Goal: Task Accomplishment & Management: Manage account settings

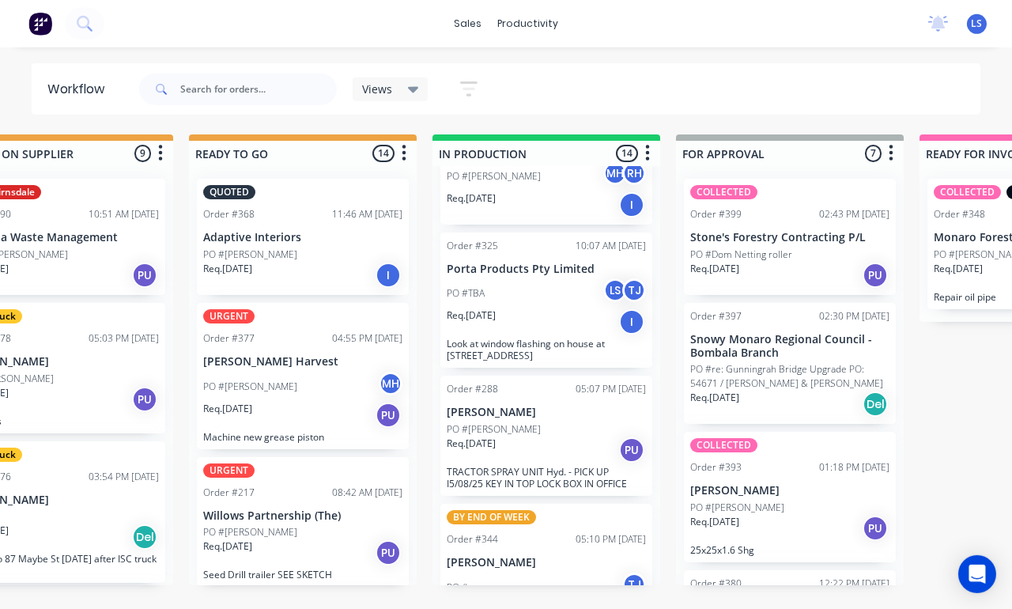
scroll to position [1652, 0]
click at [576, 504] on div "BY END OF WEEK Order #344 05:10 PM [DATE] [PERSON_NAME] PO # TJ Req. [DATE] Del…" at bounding box center [546, 583] width 212 height 158
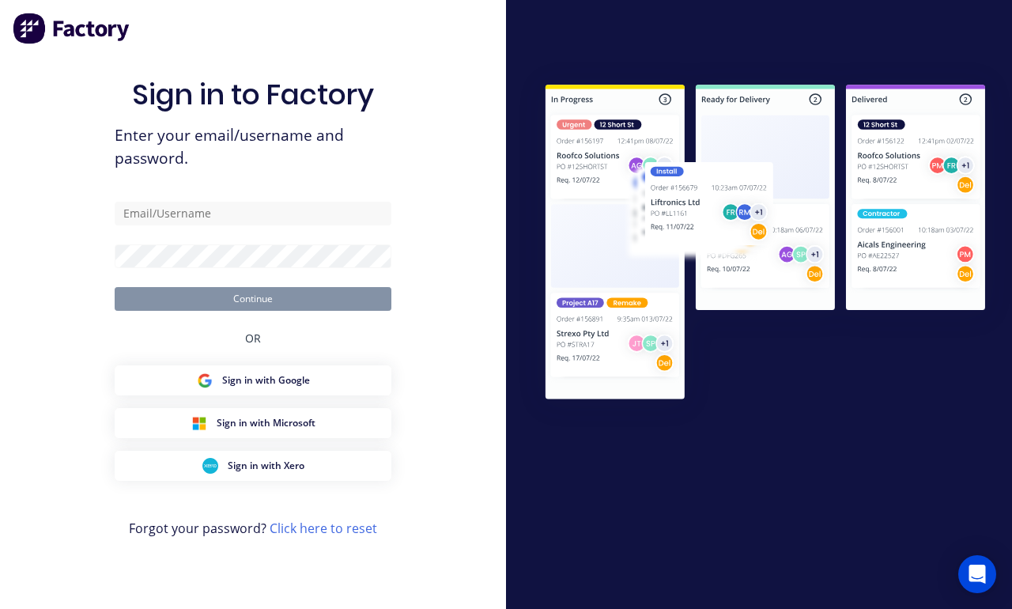
scroll to position [24, 0]
click at [304, 200] on div "Sign in to Factory Enter your email/username and password. Continue OR Sign in …" at bounding box center [253, 320] width 277 height 552
click at [334, 206] on input "text" at bounding box center [253, 214] width 277 height 24
type input "[EMAIL_ADDRESS][DOMAIN_NAME]"
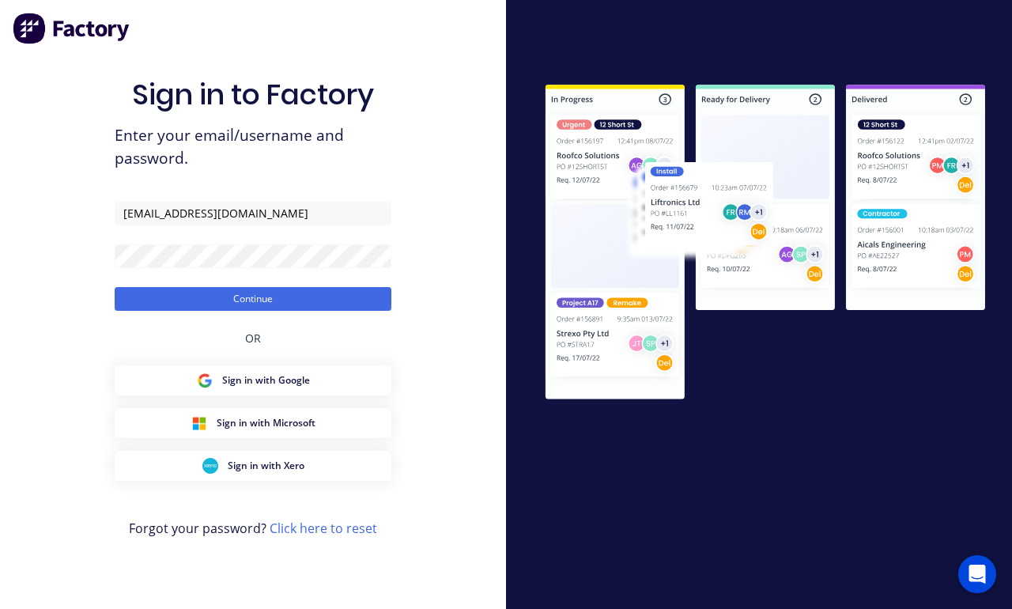
click at [253, 302] on button "Continue" at bounding box center [253, 299] width 277 height 24
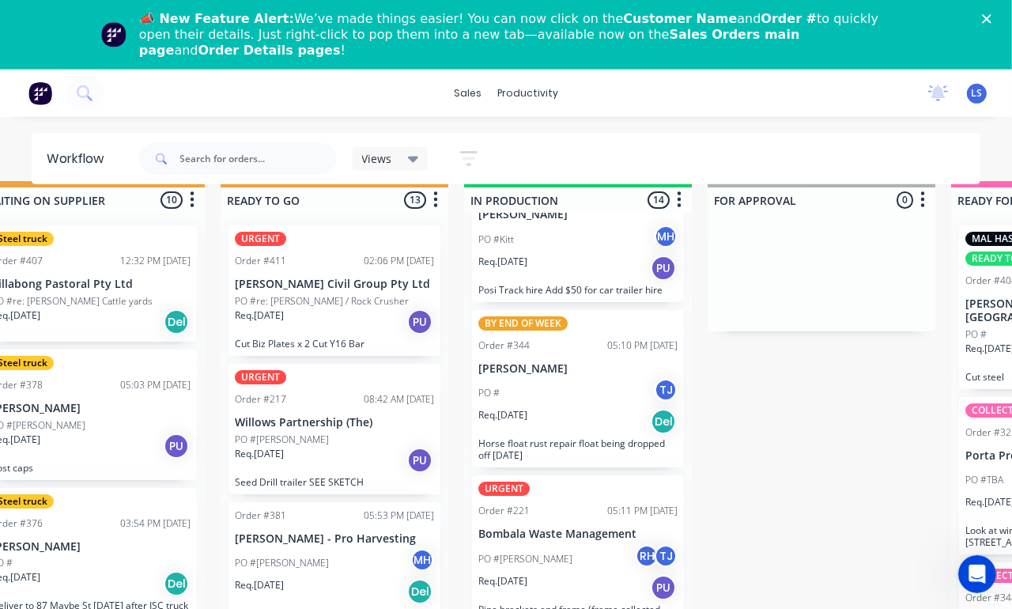
scroll to position [201, 0]
click at [607, 425] on div "Req. [DATE] Del" at bounding box center [577, 422] width 199 height 27
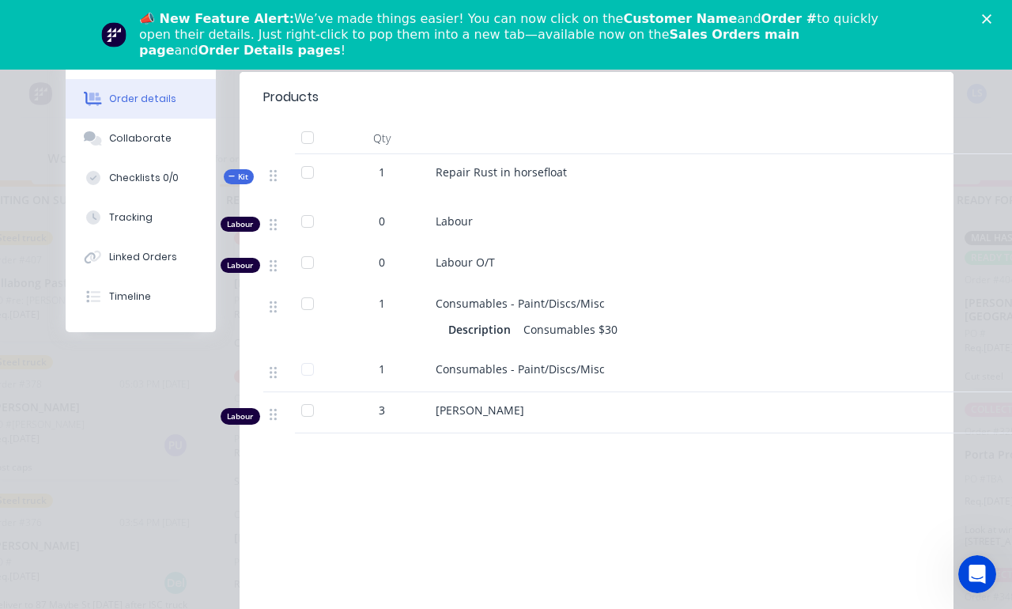
scroll to position [613, 0]
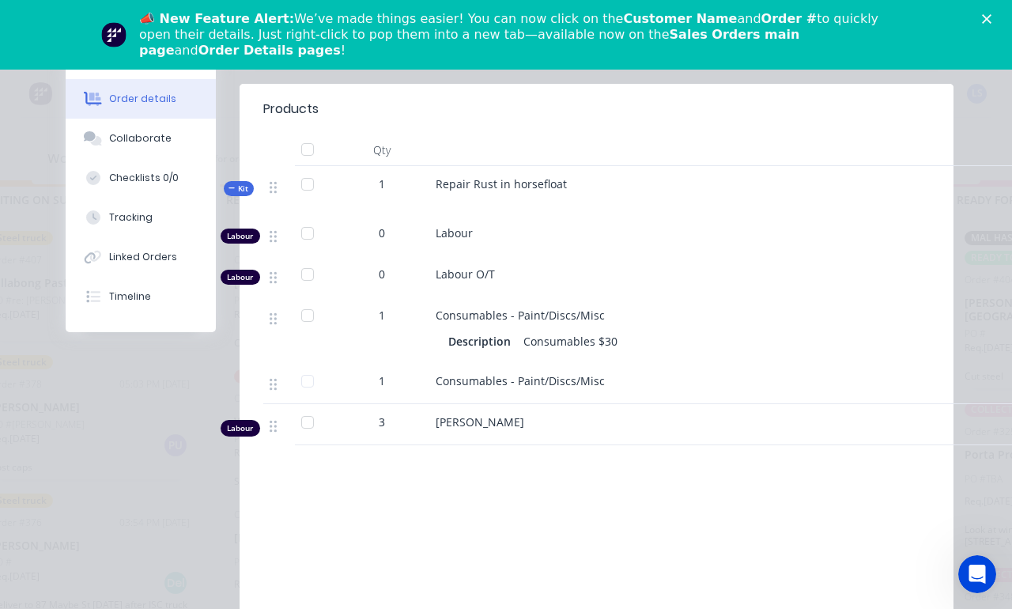
click at [150, 222] on div "Tracking" at bounding box center [130, 217] width 43 height 14
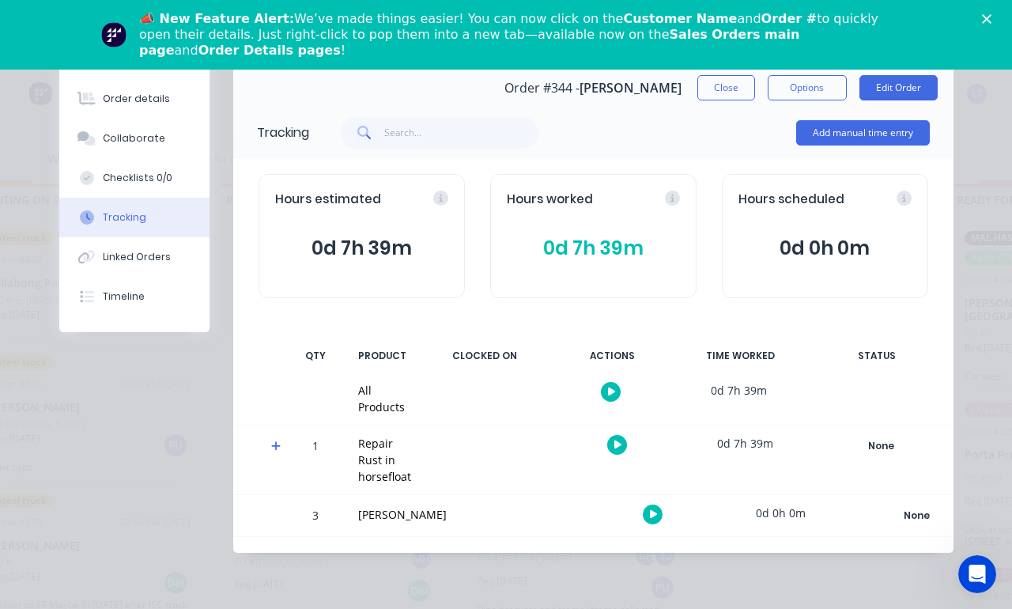
scroll to position [0, 0]
click at [925, 122] on button "Add manual time entry" at bounding box center [863, 132] width 134 height 25
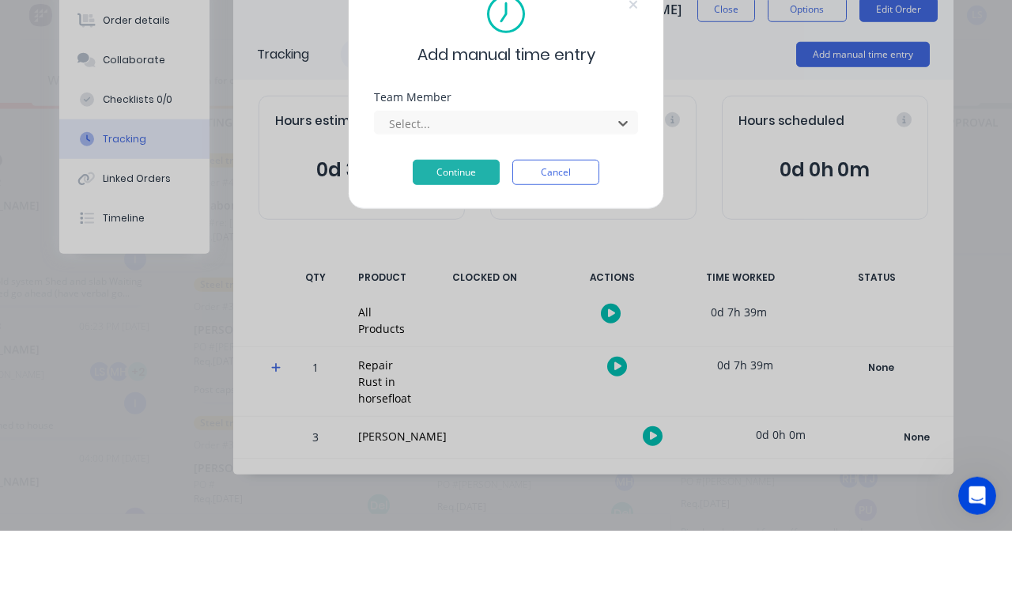
scroll to position [93, 0]
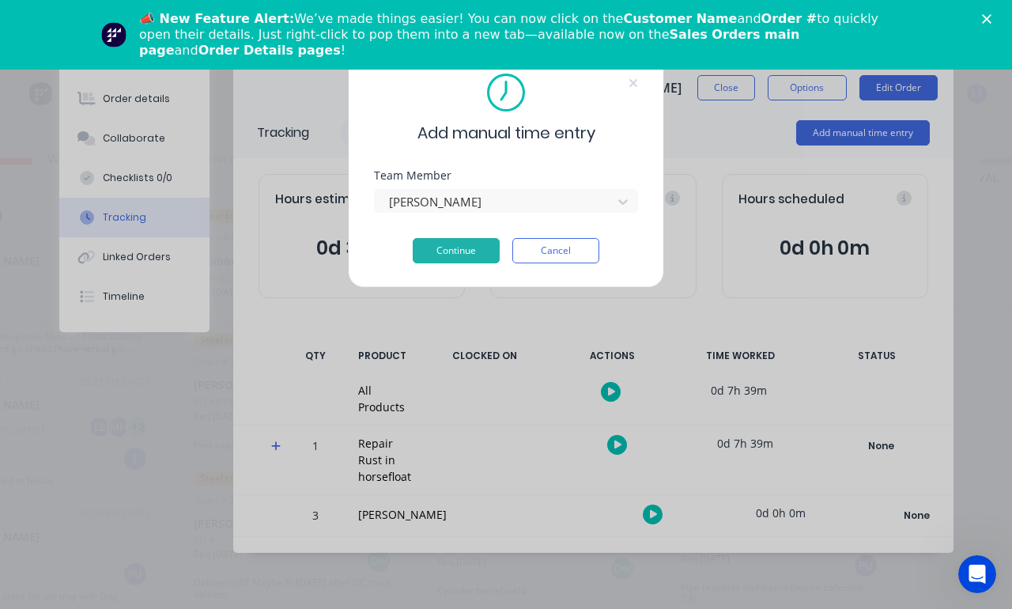
click at [466, 255] on button "Continue" at bounding box center [456, 250] width 87 height 25
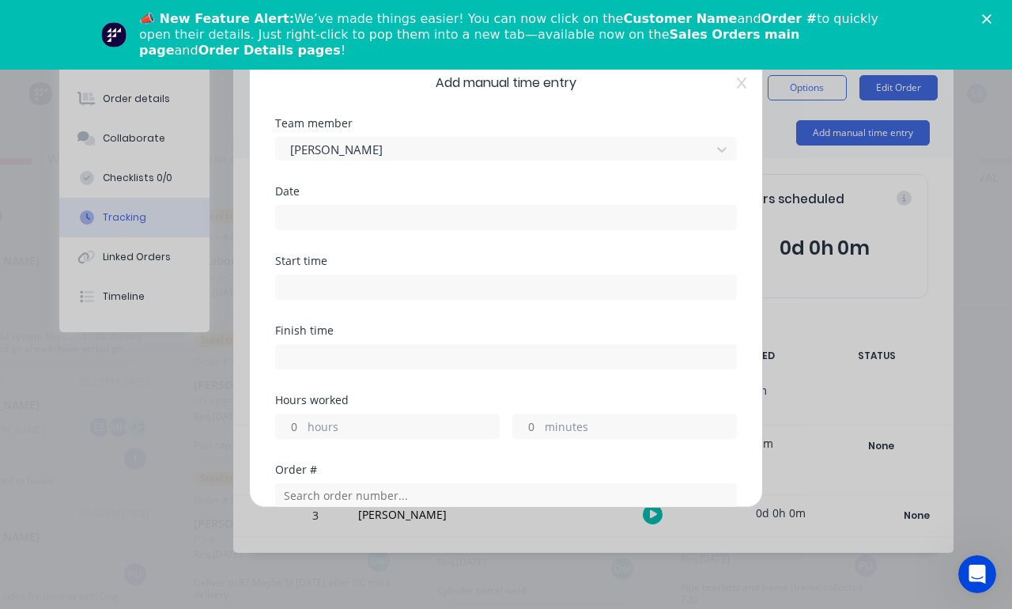
click at [470, 211] on input at bounding box center [506, 218] width 460 height 24
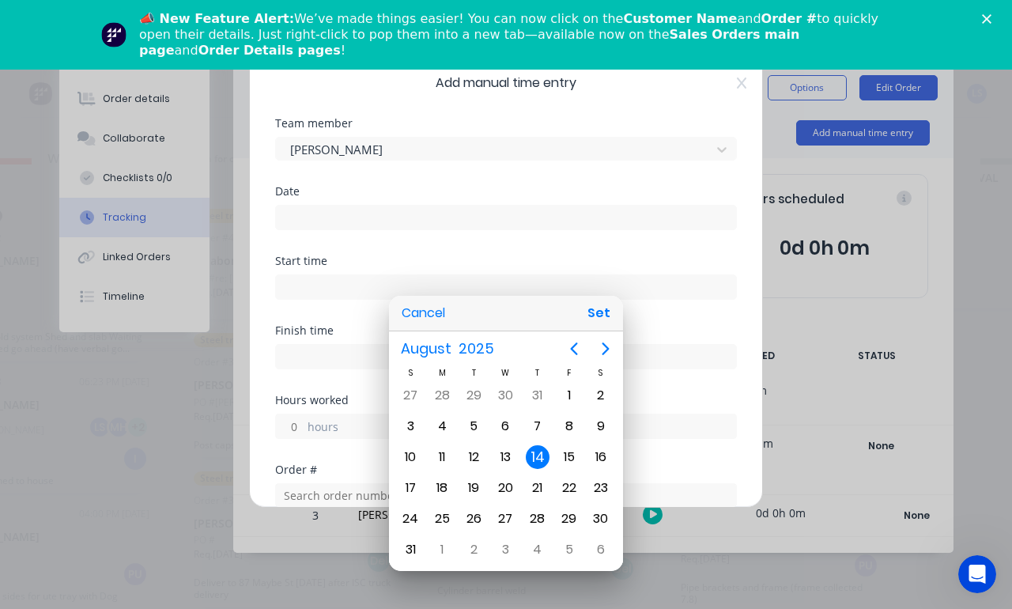
click at [613, 315] on button "Set" at bounding box center [599, 313] width 36 height 28
type input "[DATE]"
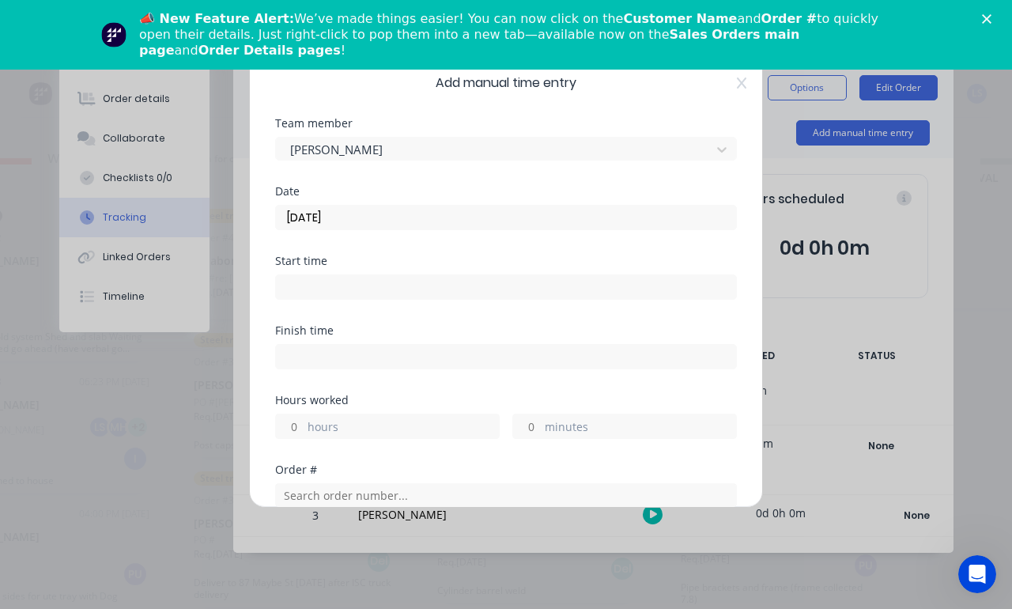
click at [586, 279] on input at bounding box center [506, 287] width 460 height 24
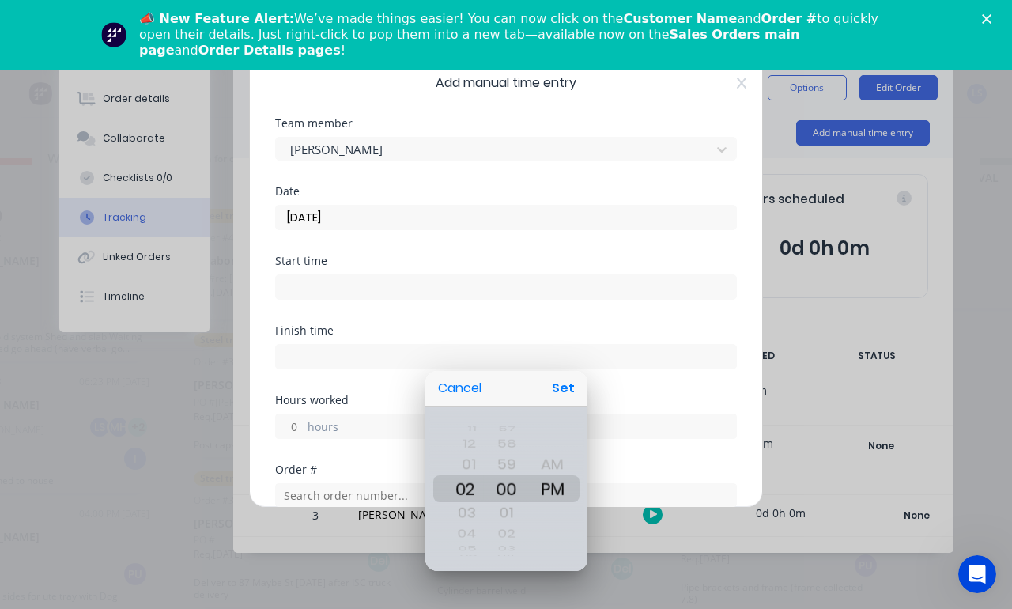
click at [574, 388] on button "Set" at bounding box center [563, 388] width 36 height 28
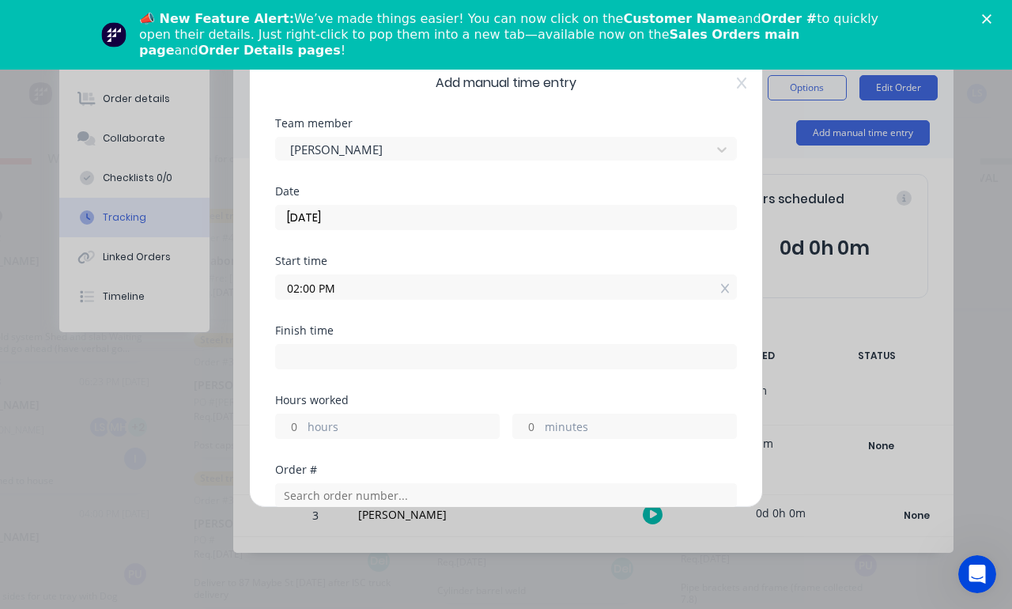
click at [493, 266] on div "Start time 02:00 PM" at bounding box center [506, 277] width 462 height 44
click at [548, 267] on div "Start time 02:00 PM" at bounding box center [506, 277] width 462 height 44
click at [611, 289] on input "02:00 PM" at bounding box center [506, 287] width 460 height 24
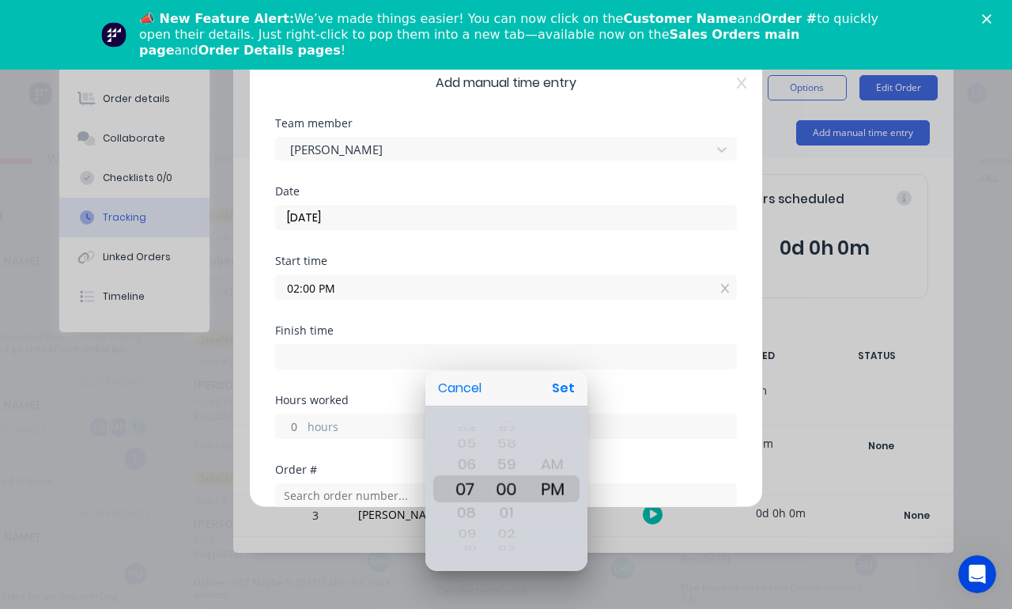
click at [567, 384] on button "Set" at bounding box center [563, 388] width 36 height 28
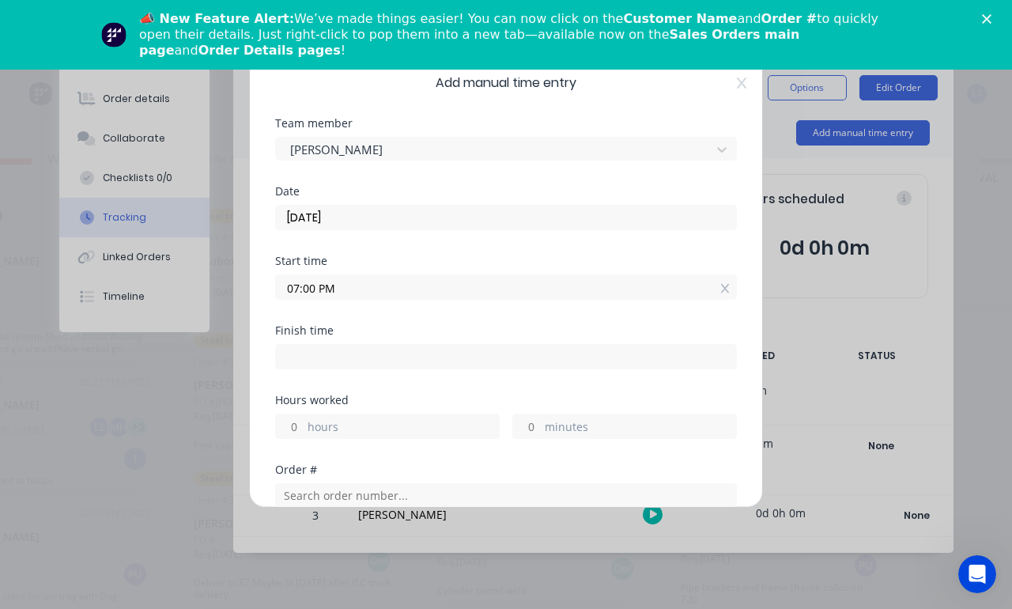
click at [588, 277] on input "07:00 PM" at bounding box center [506, 287] width 460 height 24
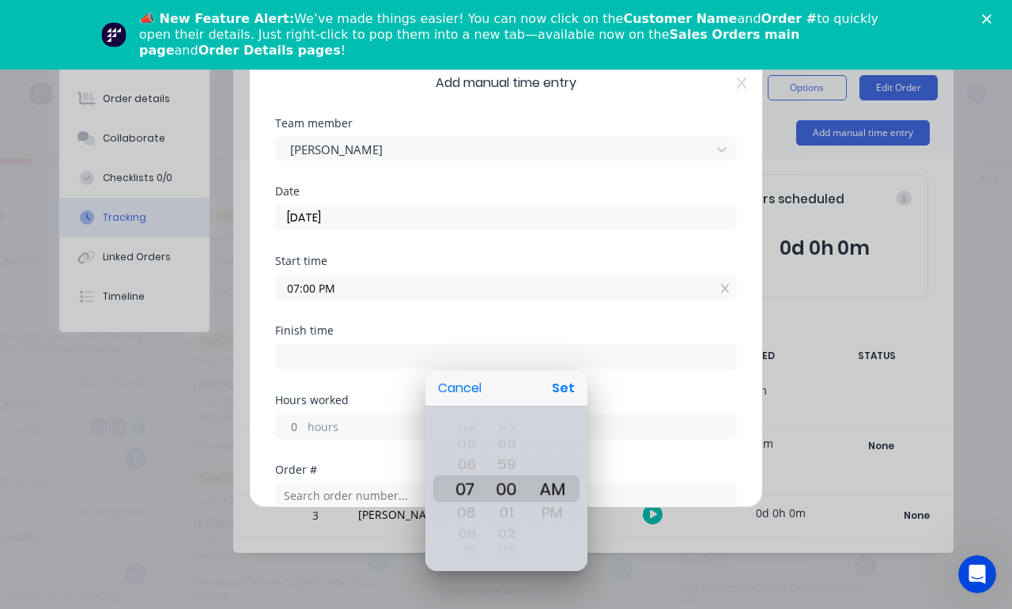
click at [571, 386] on button "Set" at bounding box center [563, 388] width 36 height 28
type input "07:00 AM"
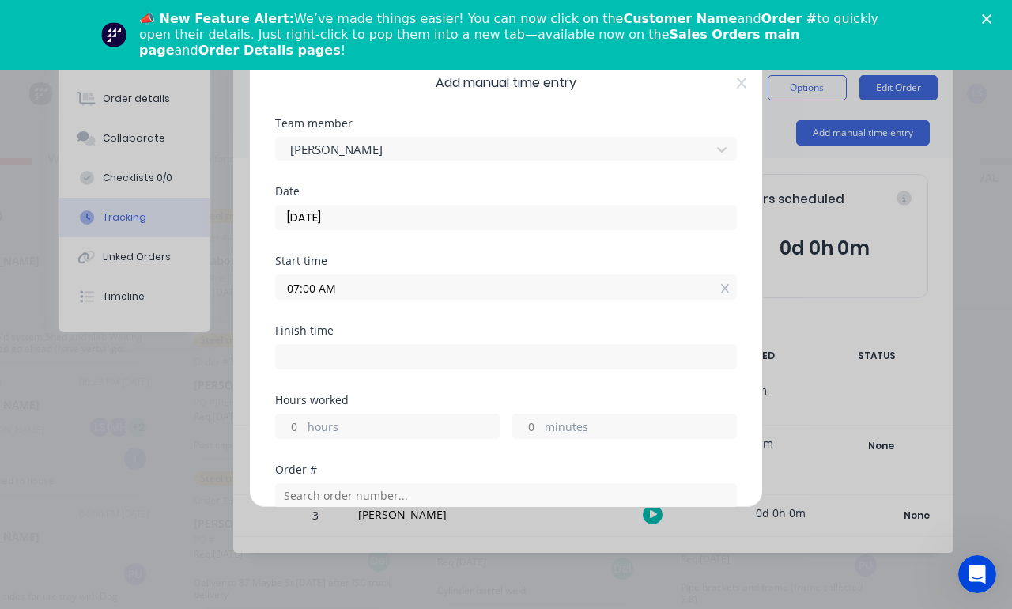
click at [446, 423] on label "hours" at bounding box center [403, 428] width 191 height 20
click at [304, 423] on input "hours" at bounding box center [290, 426] width 28 height 24
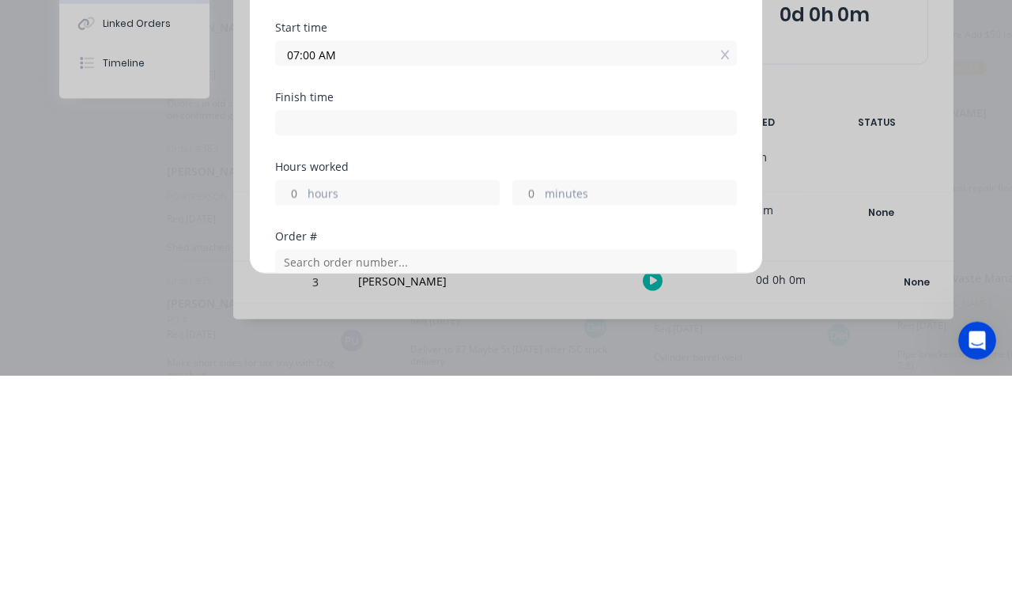
click at [878, 179] on div "Add manual time entry Team member [PERSON_NAME] Date [DATE] Start time 07:00 AM…" at bounding box center [506, 304] width 1012 height 609
type input "07:00 AM"
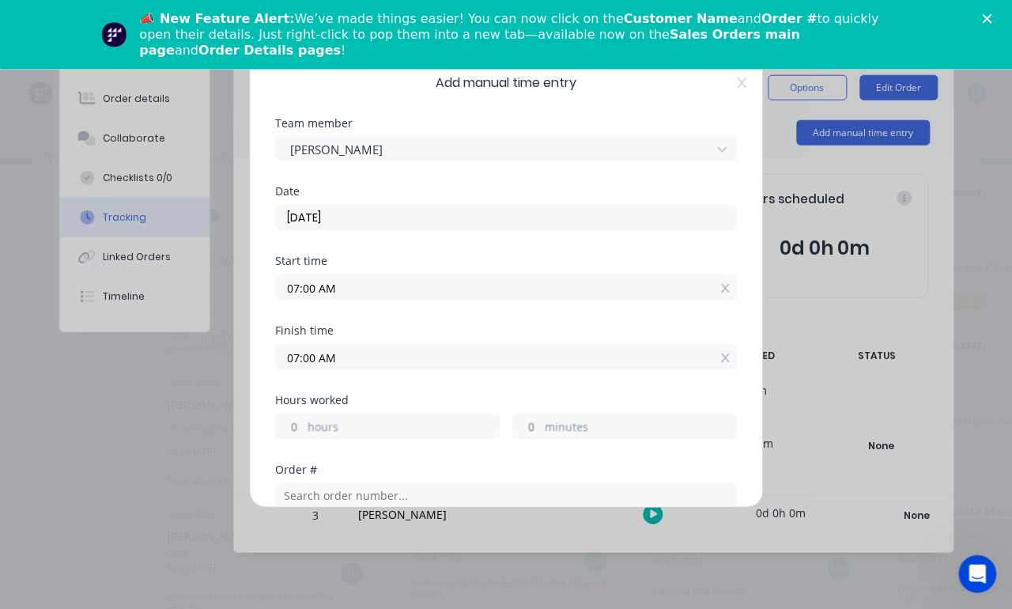
scroll to position [102, 125]
click at [743, 81] on icon at bounding box center [741, 82] width 9 height 11
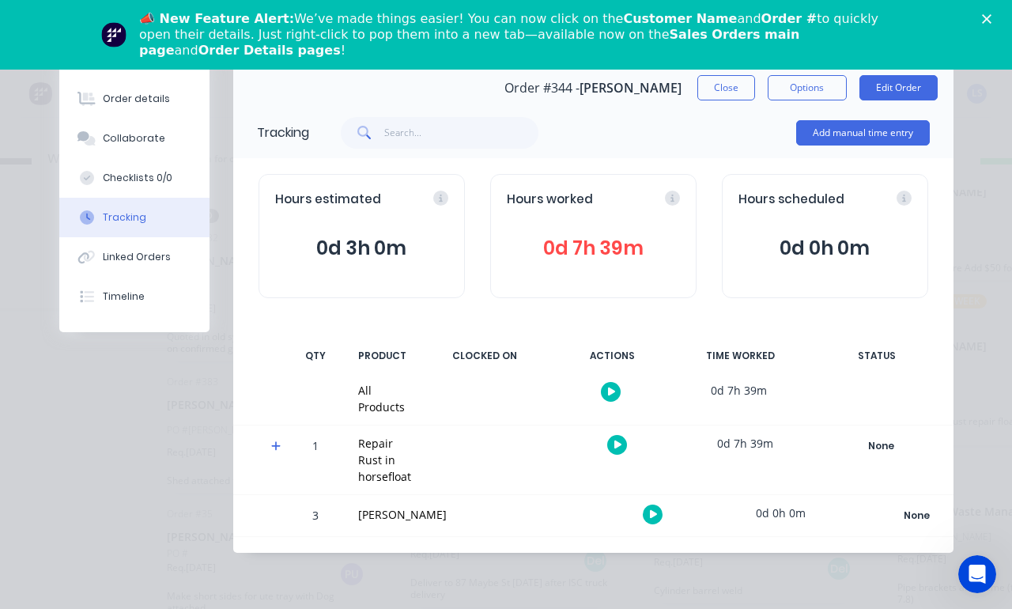
click at [893, 127] on button "Add manual time entry" at bounding box center [863, 132] width 134 height 25
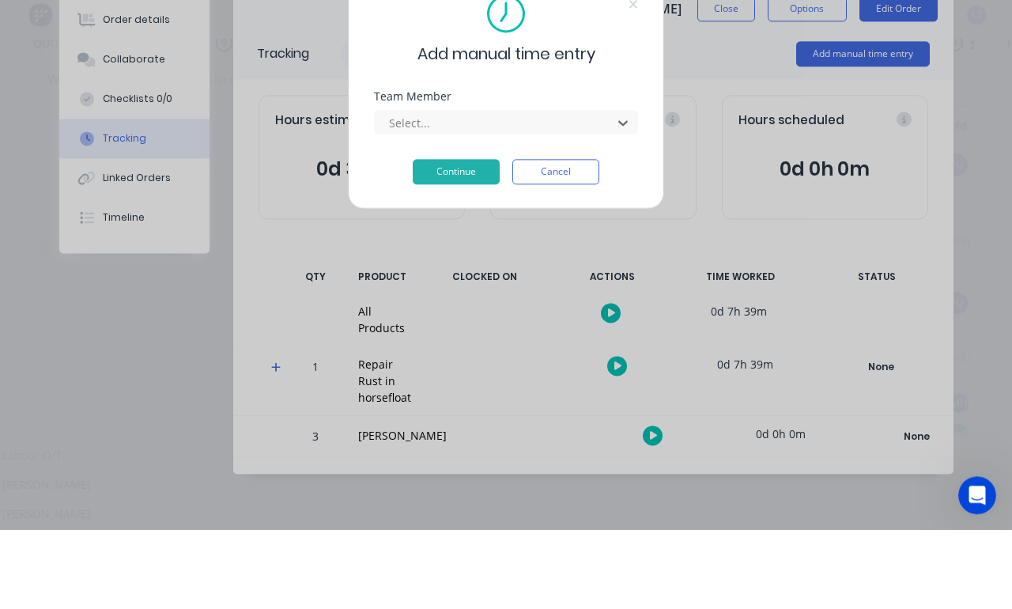
scroll to position [93, 0]
click at [508, 549] on div "[PERSON_NAME]" at bounding box center [499, 563] width 1012 height 29
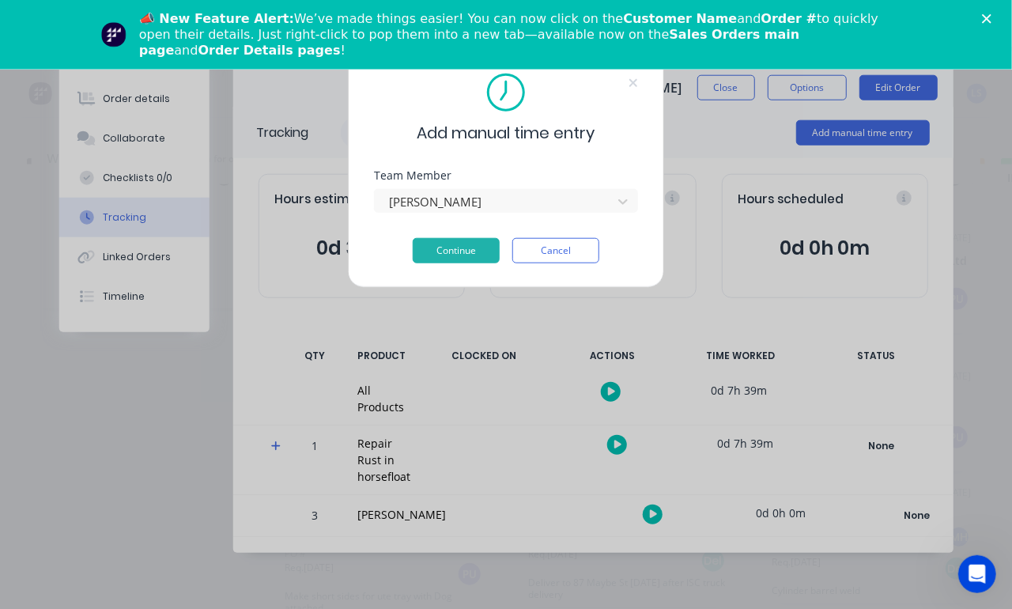
click at [461, 243] on button "Continue" at bounding box center [456, 250] width 87 height 25
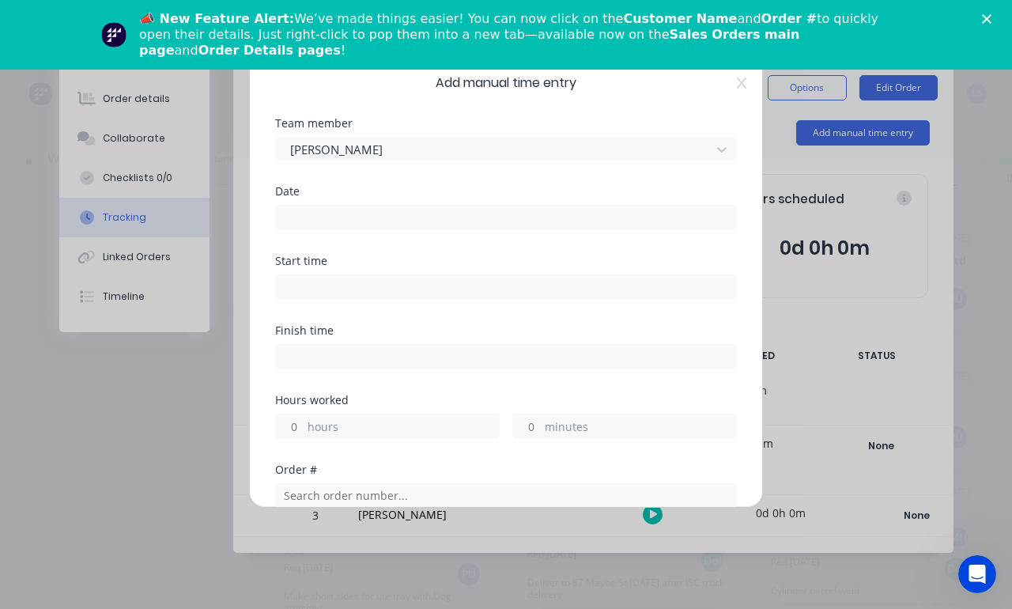
click at [512, 218] on input at bounding box center [506, 218] width 460 height 24
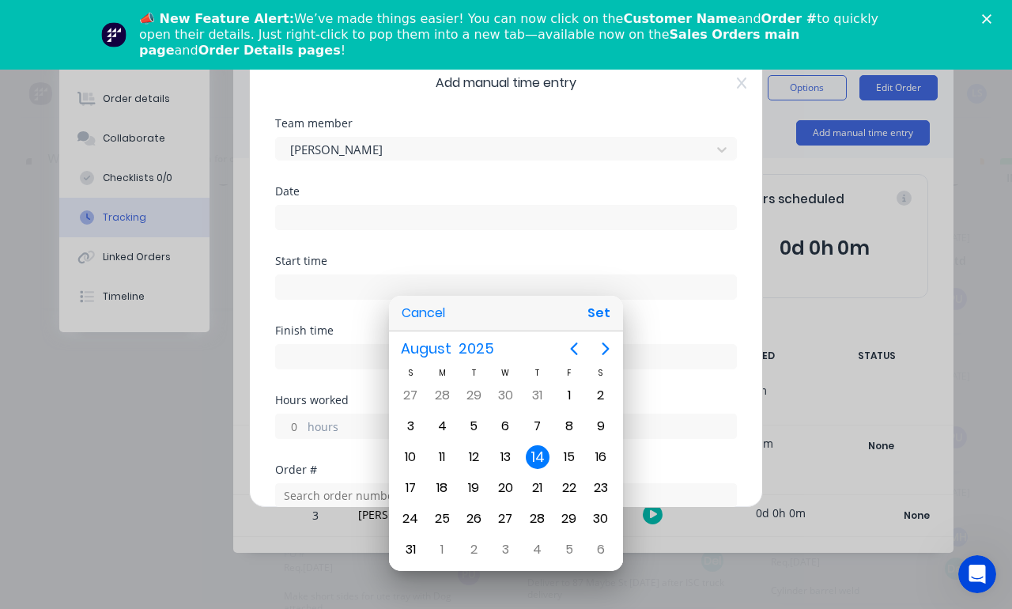
click at [610, 315] on button "Set" at bounding box center [599, 313] width 36 height 28
type input "[DATE]"
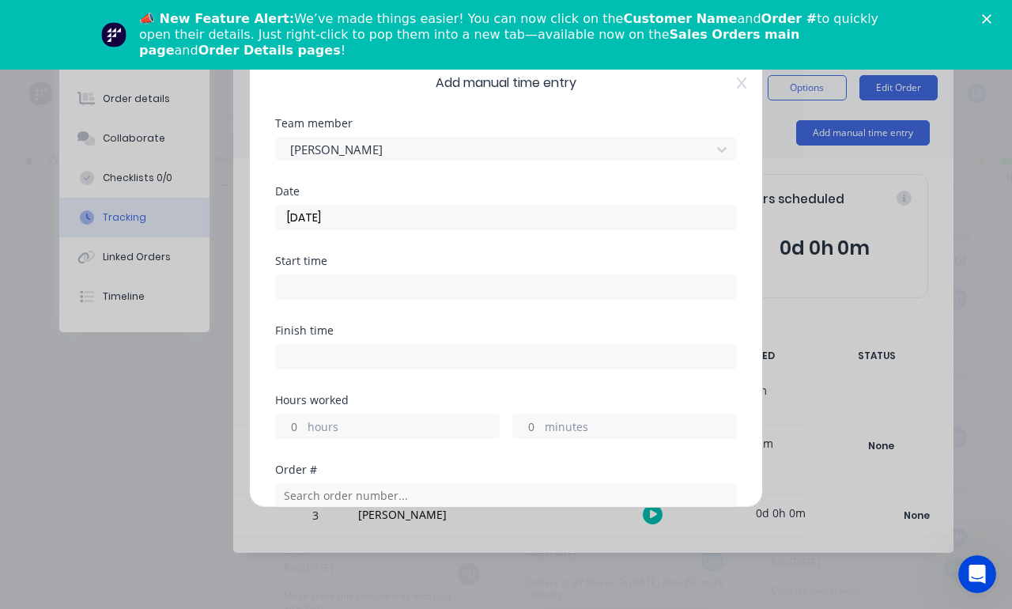
click at [499, 281] on input at bounding box center [506, 287] width 460 height 24
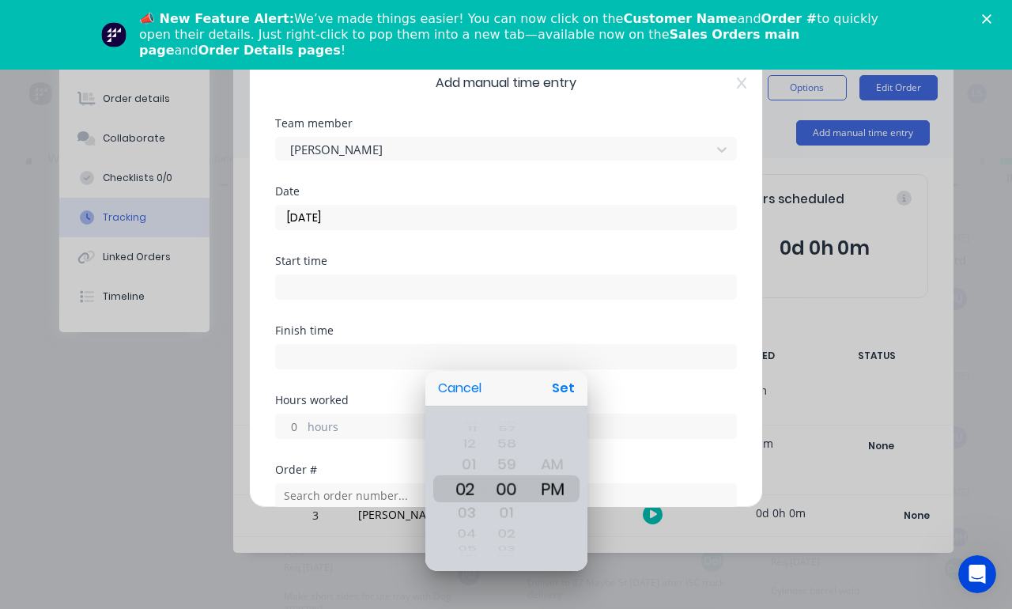
click at [563, 385] on button "Set" at bounding box center [563, 388] width 36 height 28
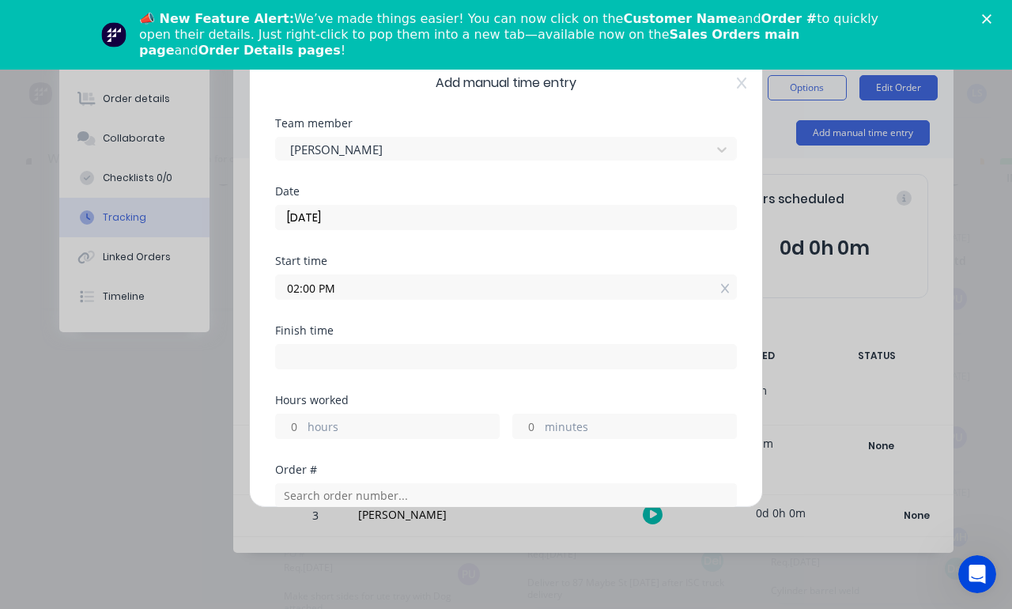
click at [553, 276] on input "02:00 PM" at bounding box center [506, 287] width 460 height 24
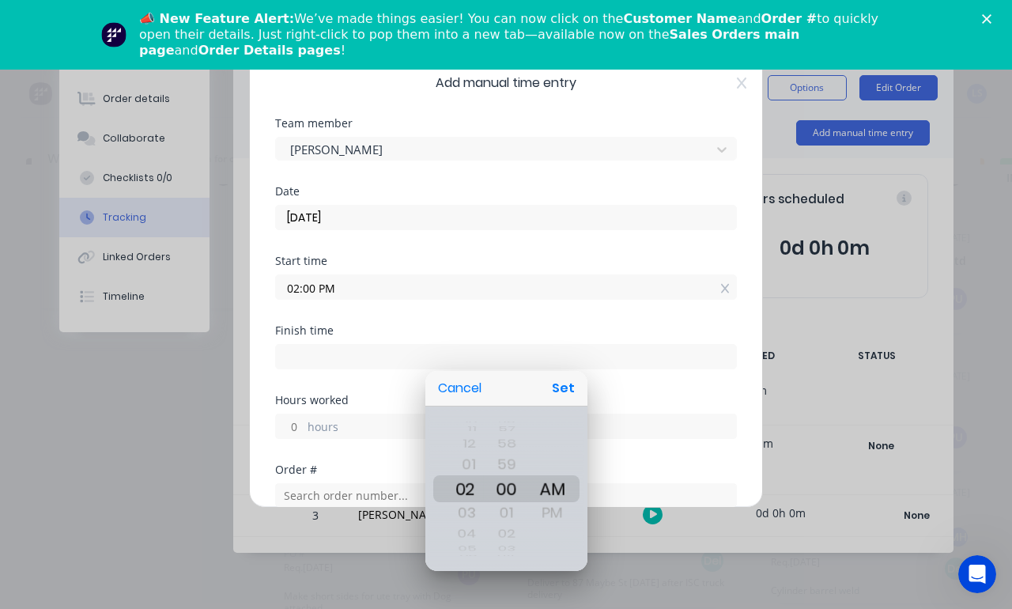
click at [568, 386] on button "Set" at bounding box center [563, 388] width 36 height 28
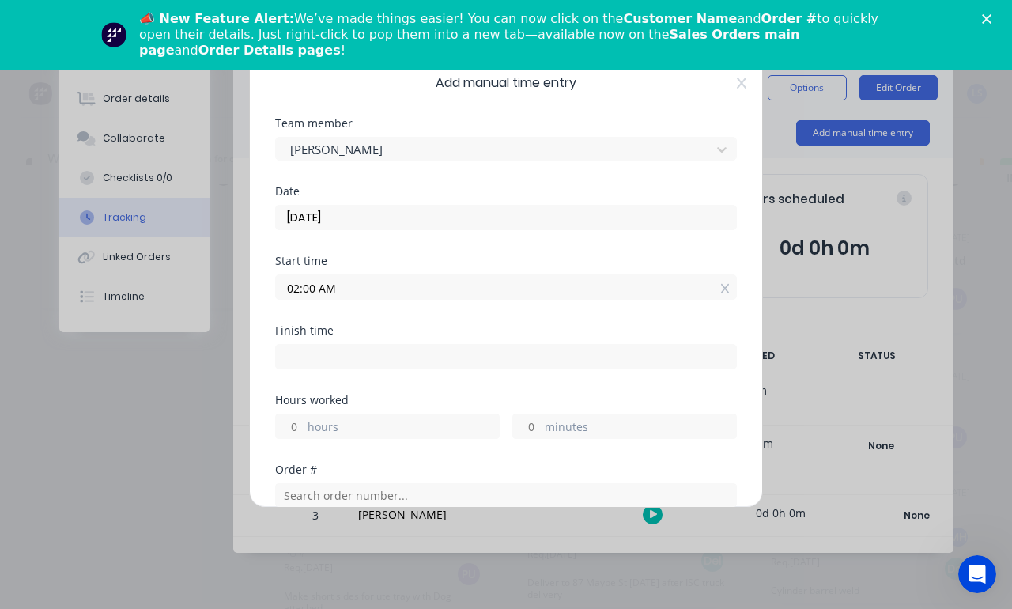
click at [516, 286] on input "02:00 AM" at bounding box center [506, 287] width 460 height 24
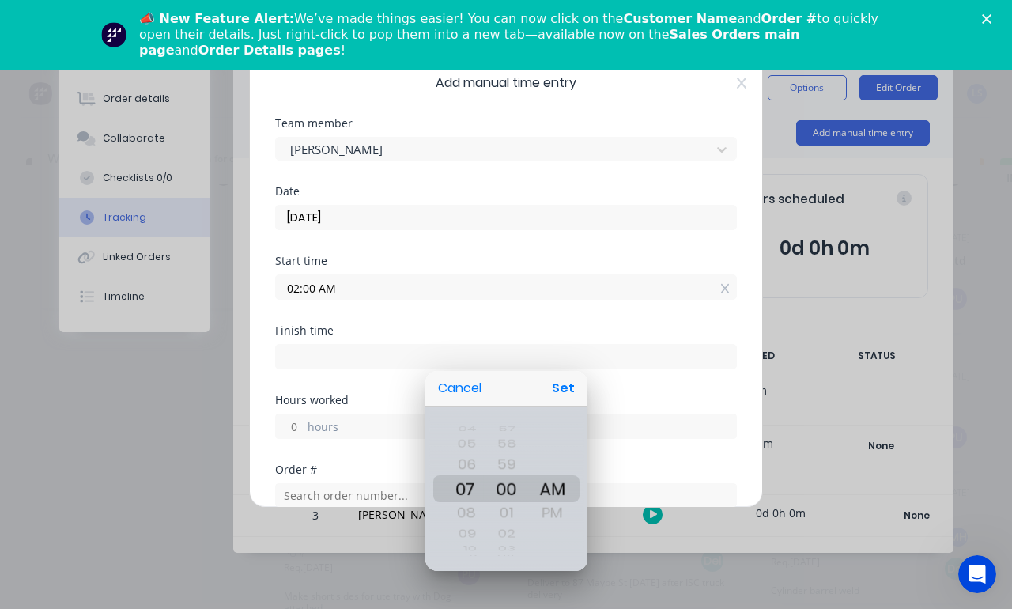
click at [567, 376] on button "Set" at bounding box center [563, 388] width 36 height 28
type input "07:00 AM"
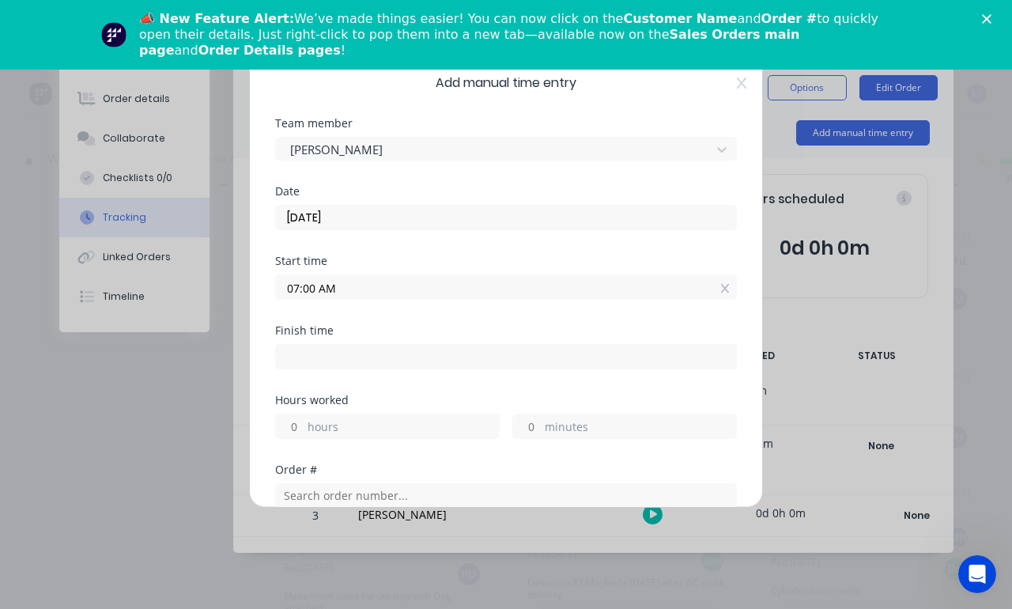
click at [465, 423] on label "hours" at bounding box center [403, 428] width 191 height 20
click at [304, 423] on input "hours" at bounding box center [290, 426] width 28 height 24
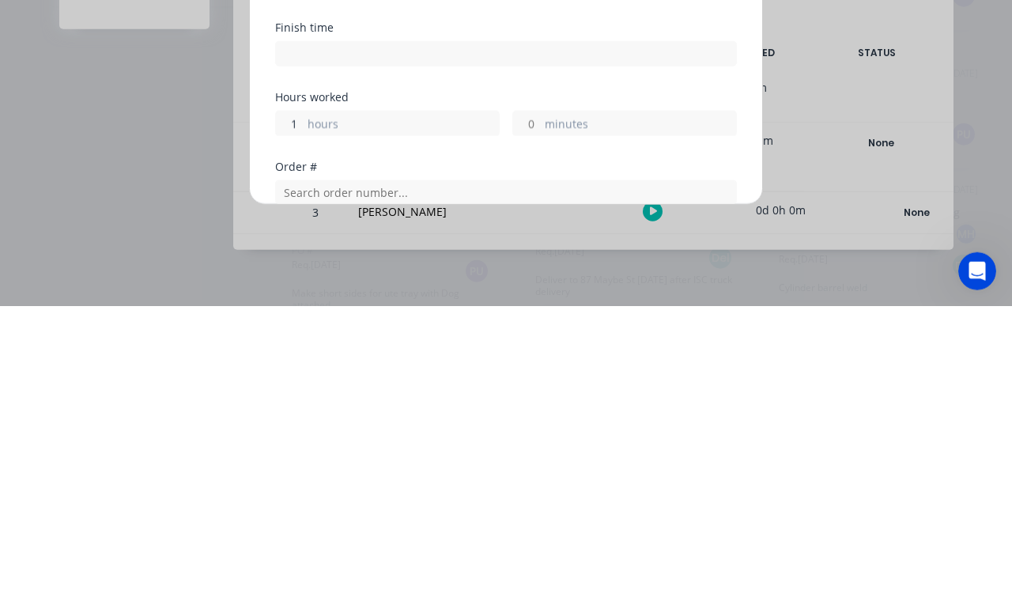
type input "1"
click at [559, 418] on label "minutes" at bounding box center [640, 428] width 191 height 20
click at [541, 414] on input "minutes" at bounding box center [527, 426] width 28 height 24
type input "08:00 AM"
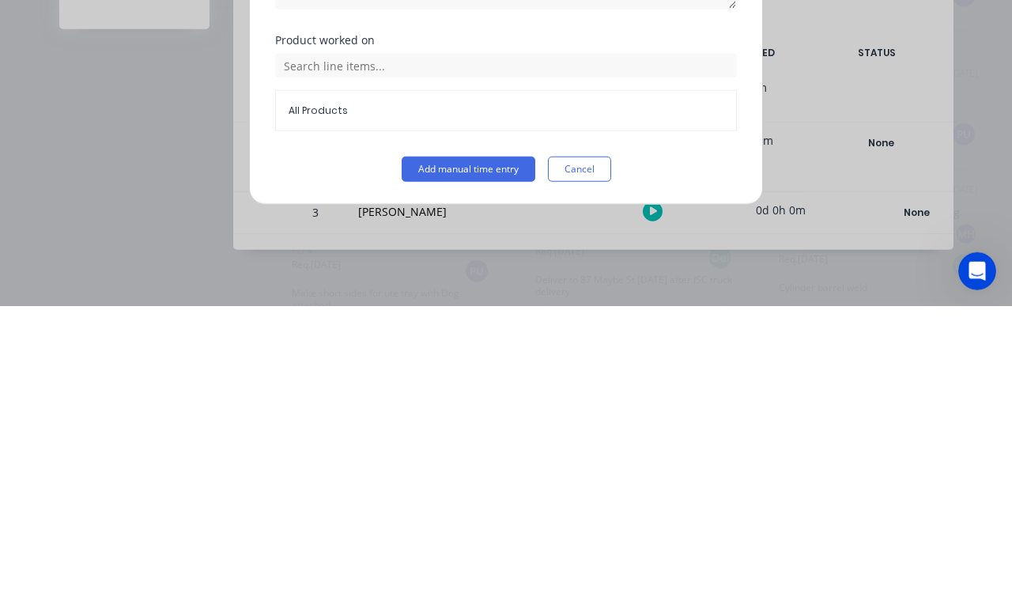
scroll to position [391, 0]
type input "21"
click at [486, 459] on button "Add manual time entry" at bounding box center [469, 471] width 134 height 25
type input "08:21 AM"
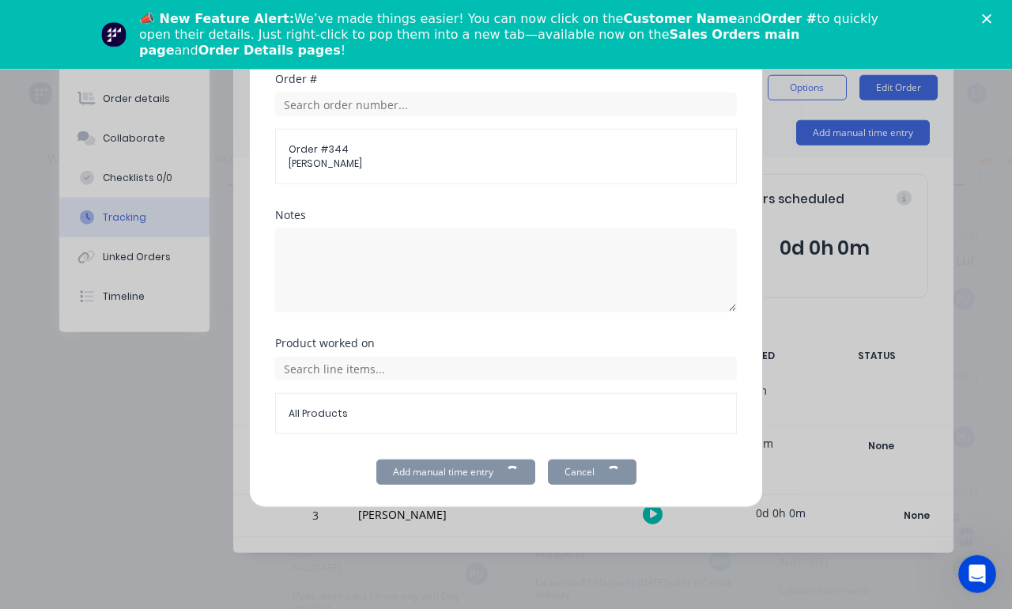
scroll to position [102, 0]
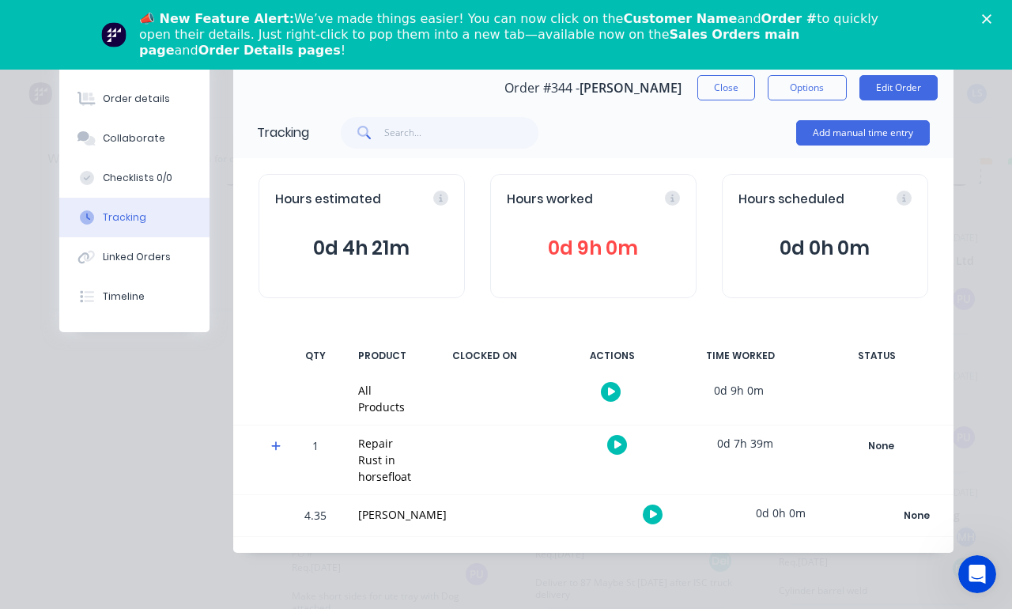
click at [165, 91] on button "Order details" at bounding box center [134, 99] width 150 height 40
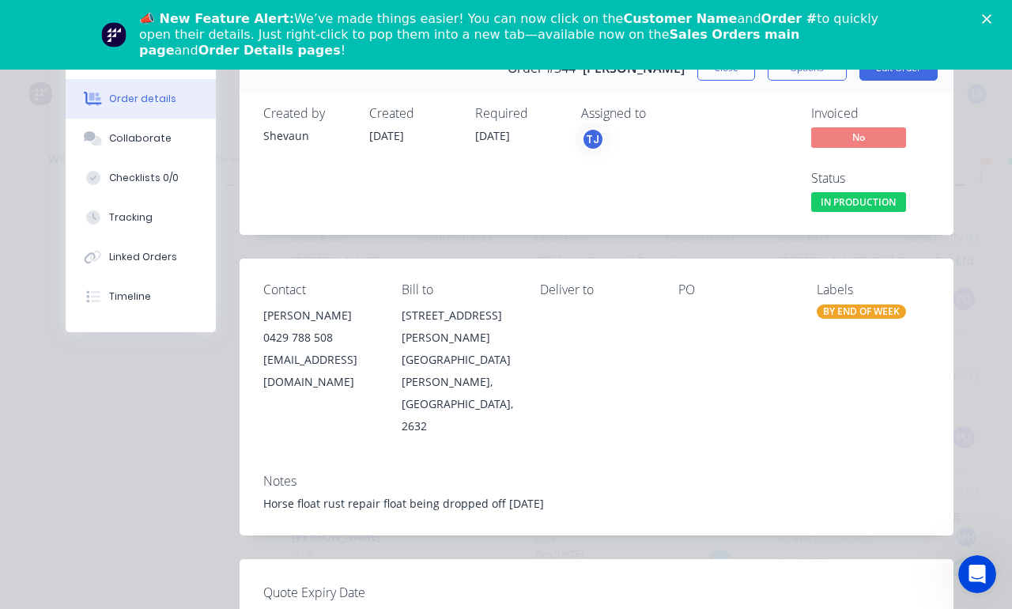
scroll to position [11, 0]
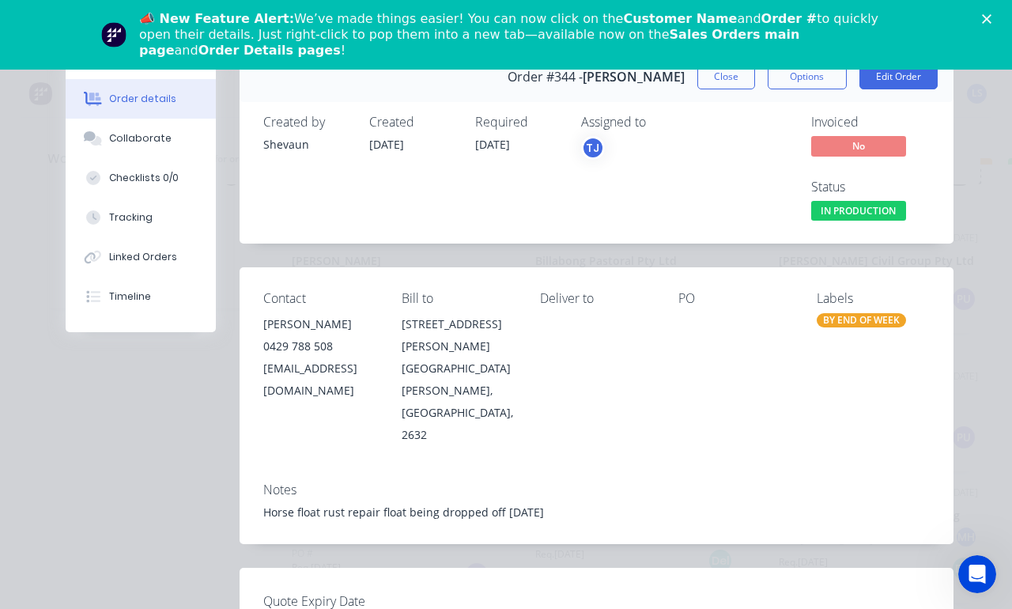
click at [911, 80] on button "Edit Order" at bounding box center [898, 76] width 78 height 25
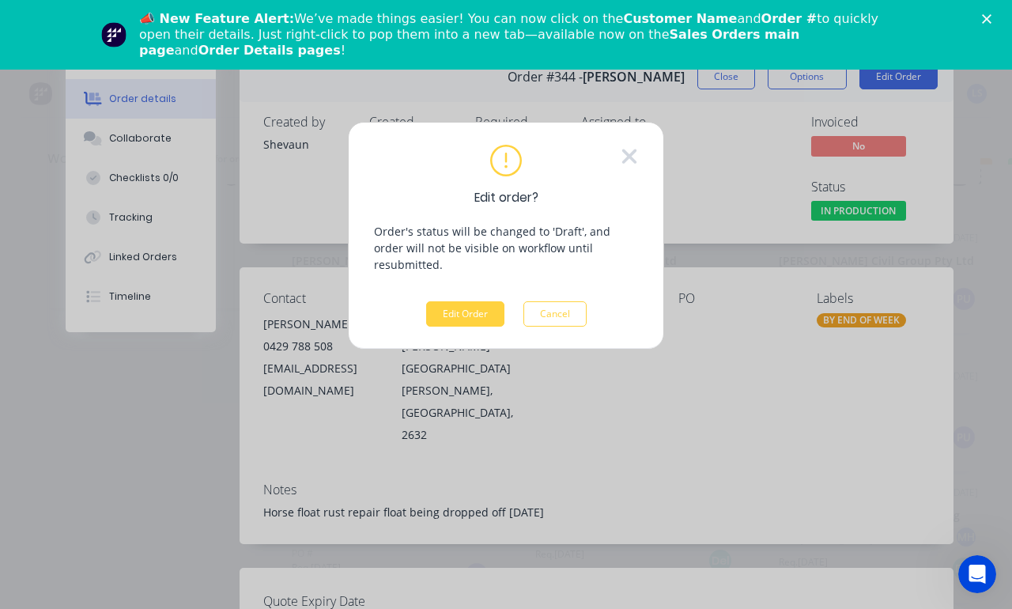
click at [457, 301] on button "Edit Order" at bounding box center [465, 313] width 78 height 25
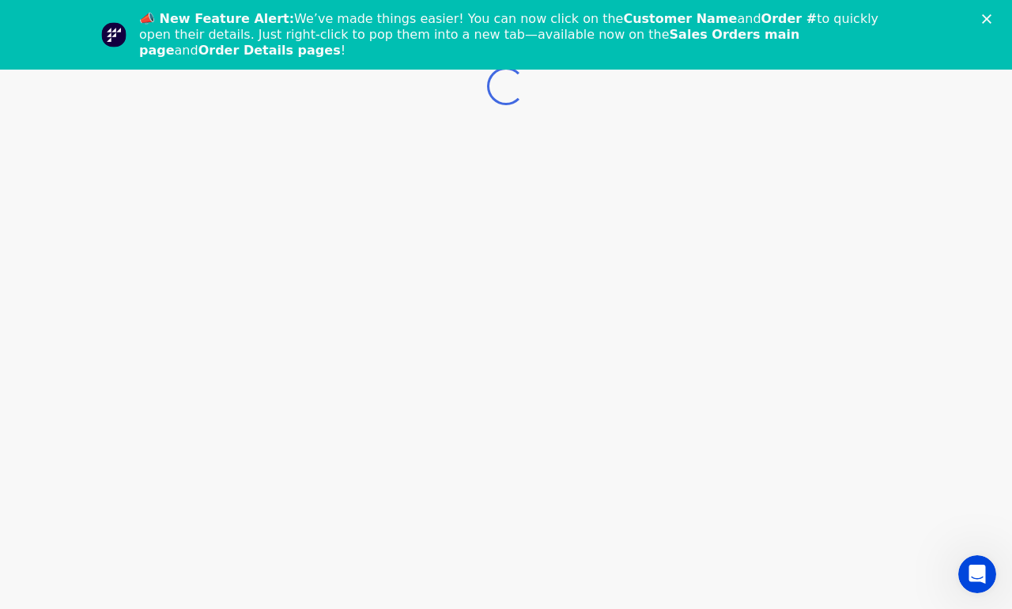
click at [1003, 9] on div "📣 New Feature Alert: We’ve made things easier! You can now click on the Custome…" at bounding box center [506, 34] width 1012 height 57
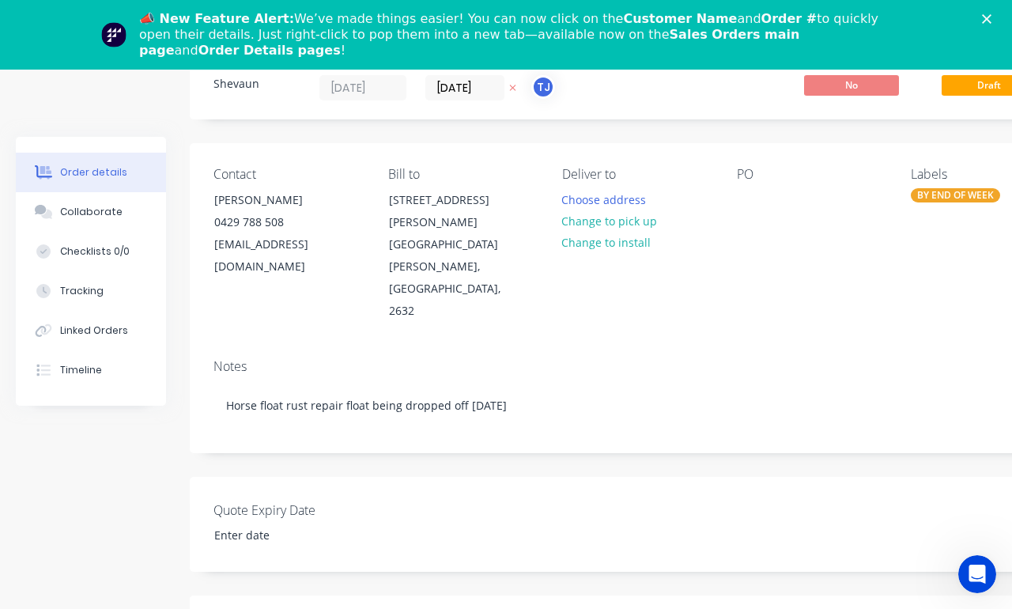
click at [974, 15] on div "📣 New Feature Alert: We’ve made things easier! You can now click on the Custome…" at bounding box center [506, 34] width 1012 height 57
click at [998, 13] on div "📣 New Feature Alert: We’ve made things easier! You can now click on the Custome…" at bounding box center [506, 34] width 1012 height 57
click at [999, 15] on div "📣 New Feature Alert: We’ve made things easier! You can now click on the Custome…" at bounding box center [506, 34] width 1012 height 57
click at [993, 17] on div "Close" at bounding box center [990, 18] width 16 height 9
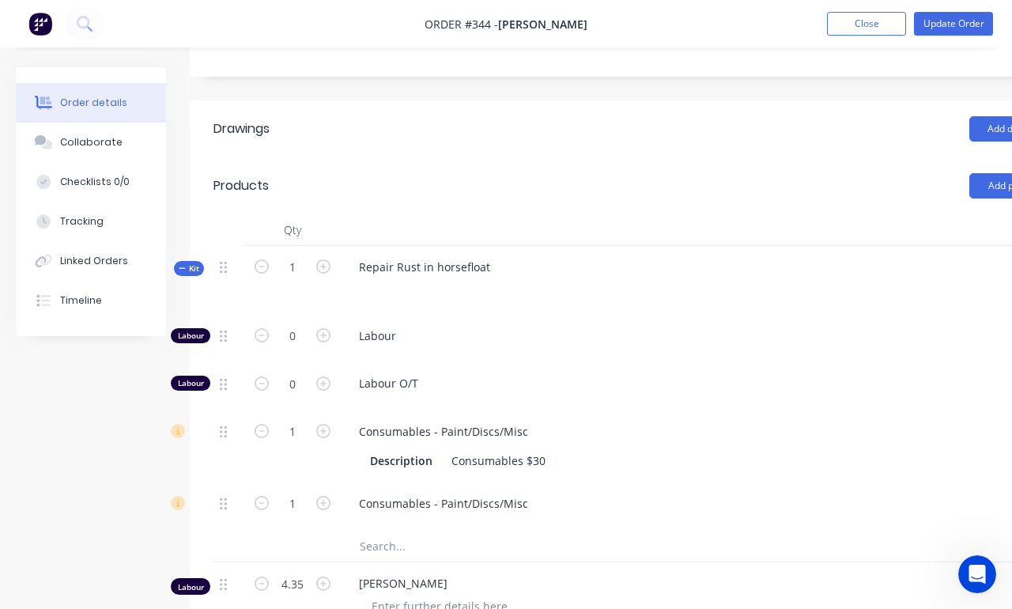
scroll to position [537, 0]
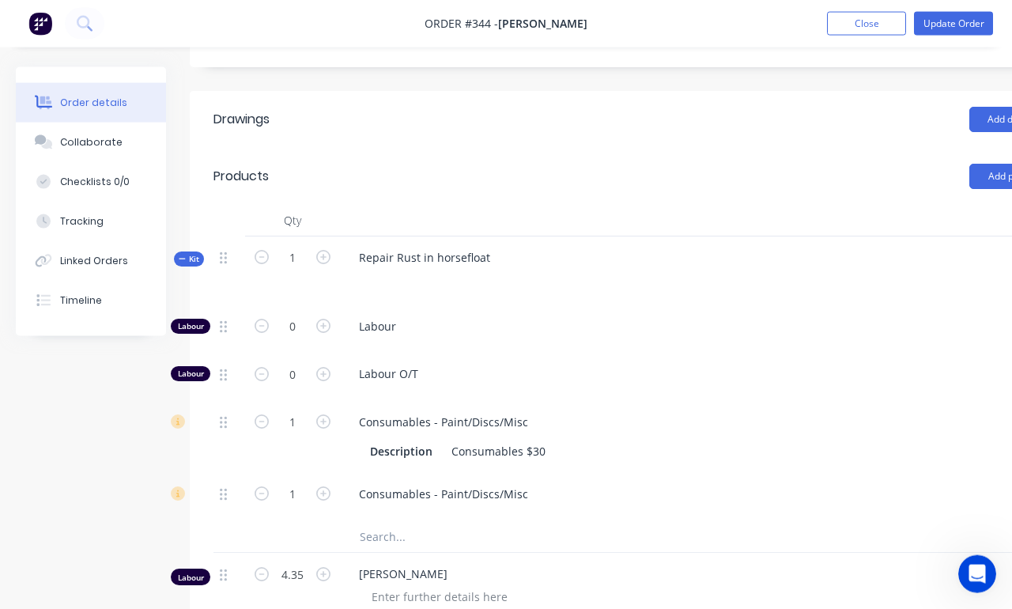
click at [325, 414] on icon "button" at bounding box center [323, 421] width 14 height 14
type input "2"
click at [315, 484] on button "button" at bounding box center [323, 492] width 21 height 17
type input "2"
click at [285, 270] on input "4.35" at bounding box center [292, 258] width 41 height 24
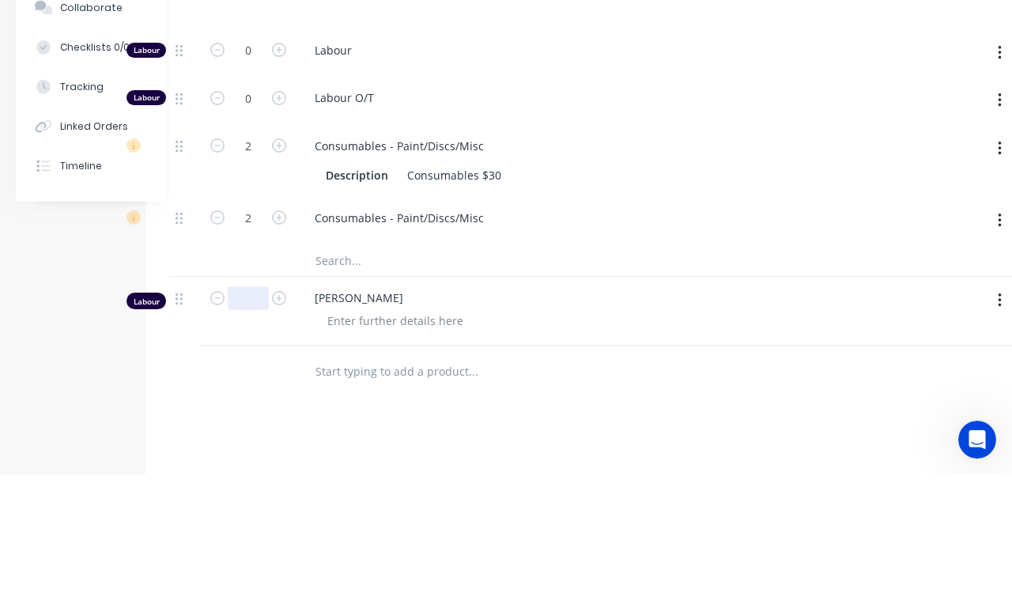
scroll to position [678, 44]
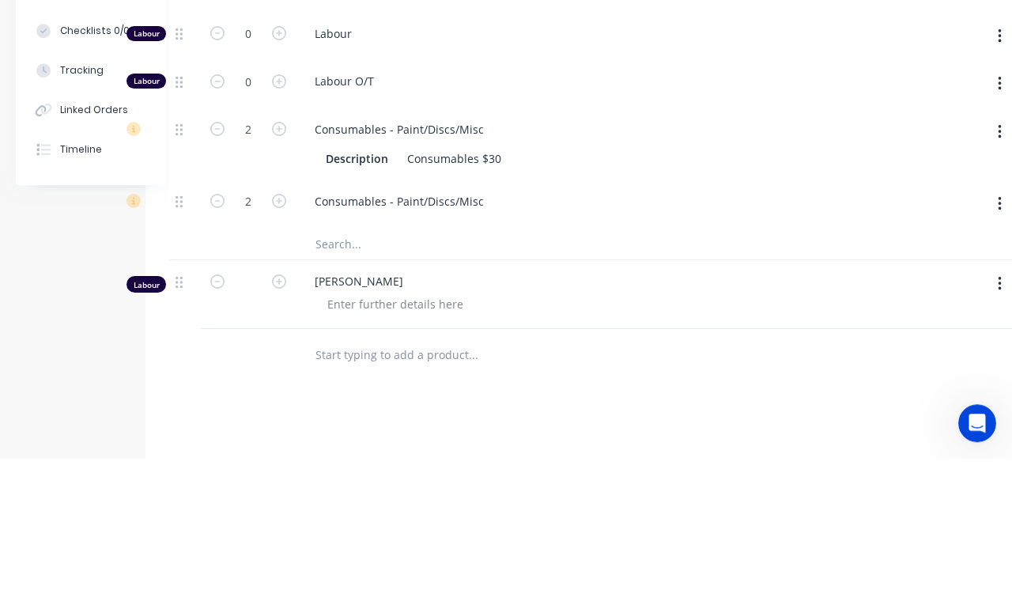
click at [817, 444] on div at bounding box center [618, 455] width 607 height 23
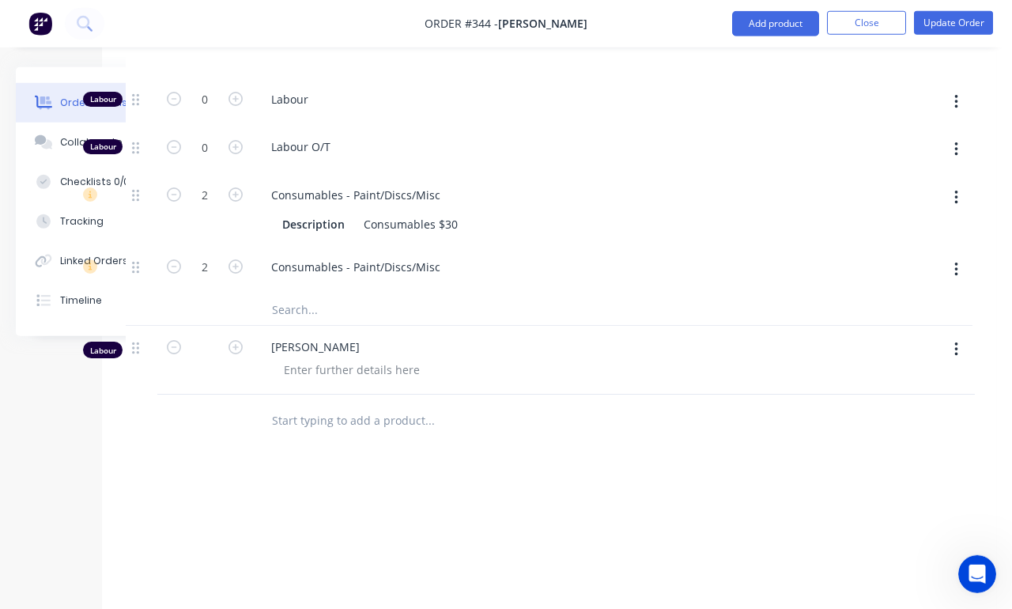
scroll to position [764, 88]
click at [964, 335] on button "button" at bounding box center [956, 349] width 37 height 28
click at [877, 474] on div "Delete" at bounding box center [900, 485] width 122 height 23
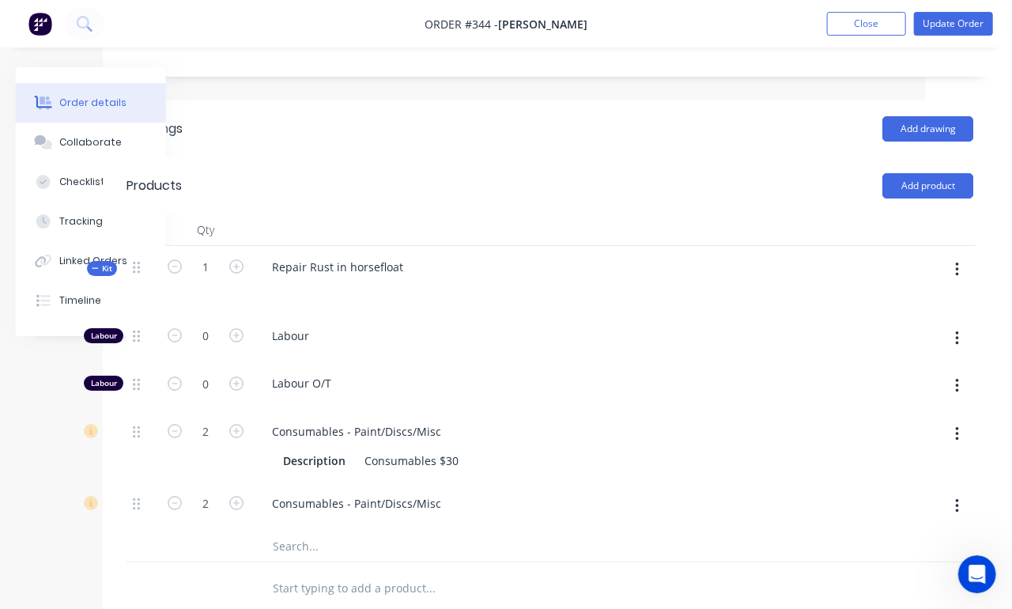
scroll to position [527, 88]
click at [238, 329] on icon "button" at bounding box center [235, 336] width 14 height 14
click at [242, 329] on icon "button" at bounding box center [235, 336] width 14 height 14
click at [229, 329] on icon "button" at bounding box center [235, 336] width 14 height 14
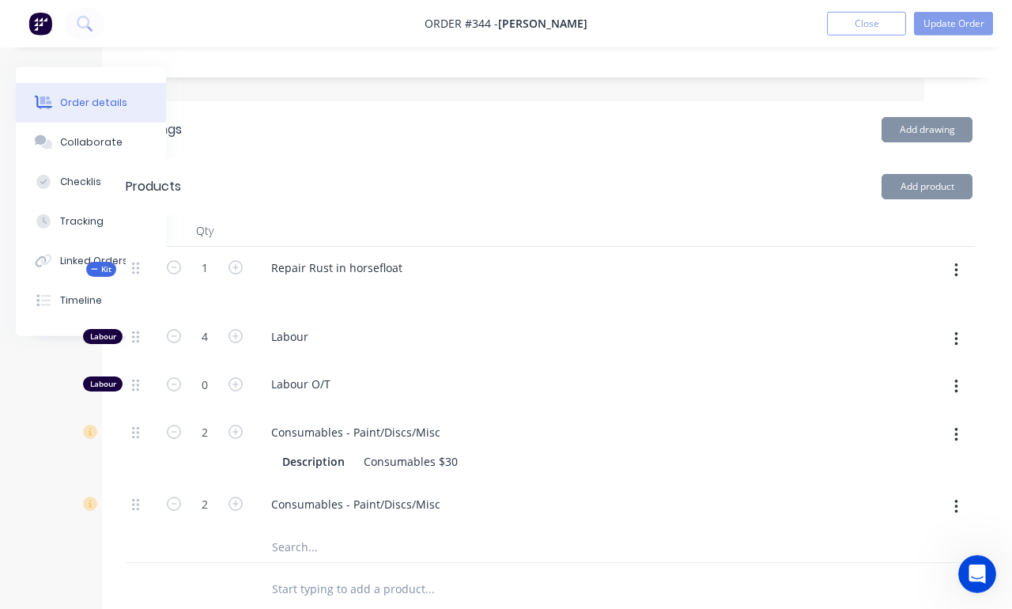
click at [232, 329] on icon "button" at bounding box center [235, 336] width 14 height 14
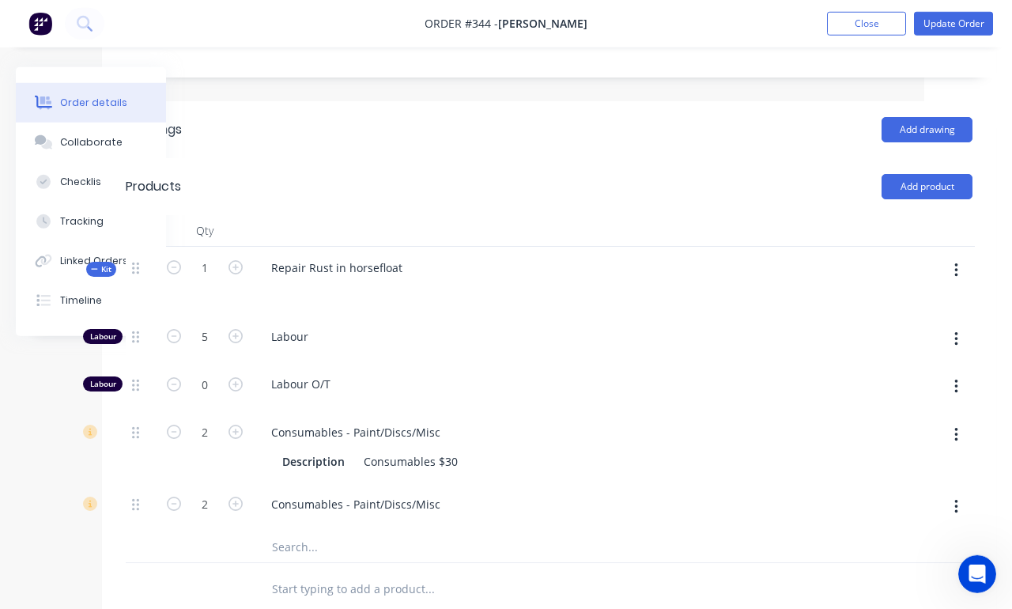
click at [231, 329] on icon "button" at bounding box center [235, 336] width 14 height 14
click at [232, 329] on icon "button" at bounding box center [235, 336] width 14 height 14
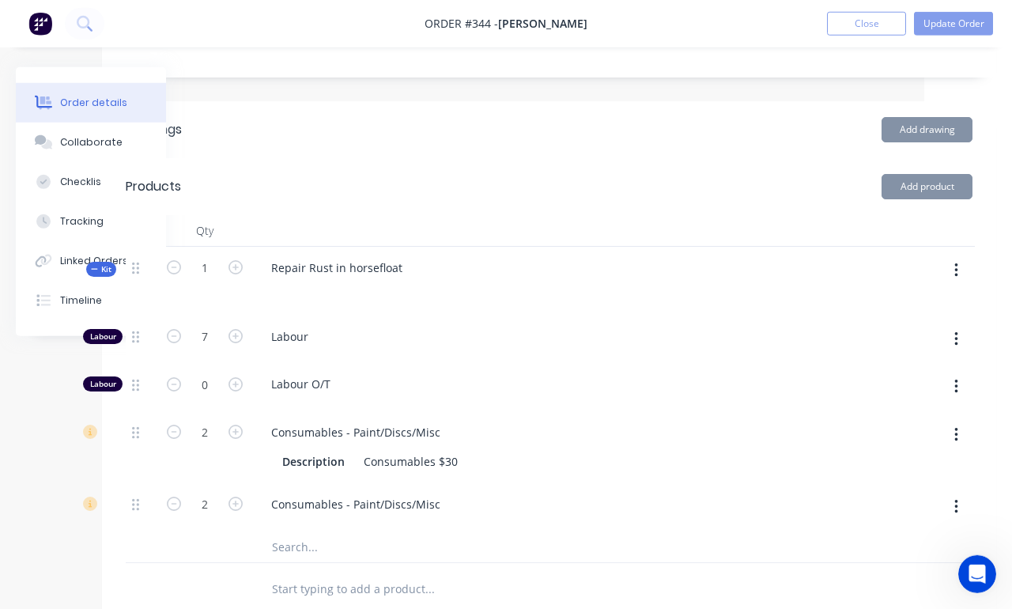
click at [232, 329] on icon "button" at bounding box center [235, 336] width 14 height 14
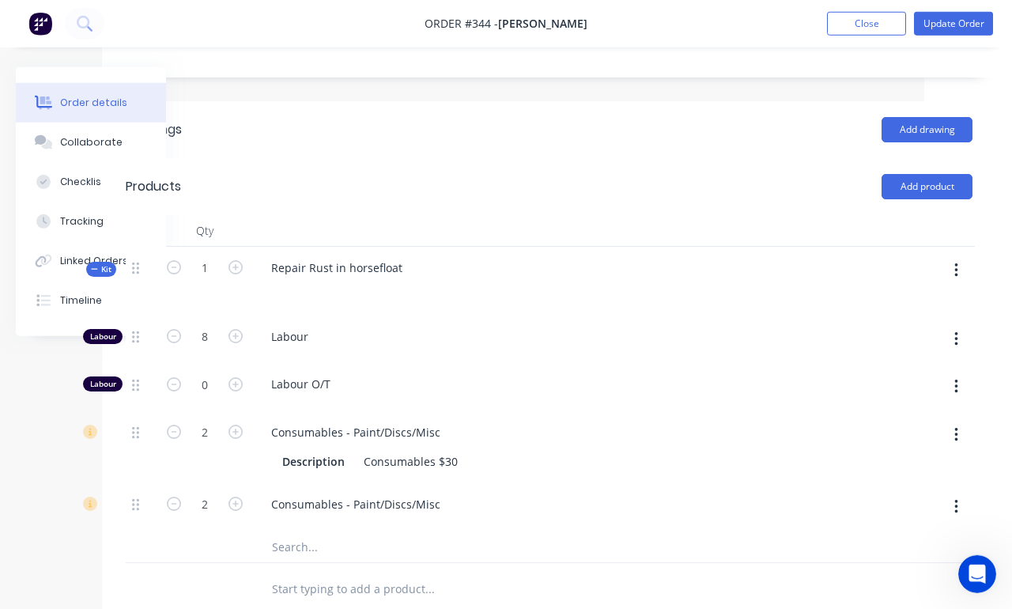
click at [234, 329] on icon "button" at bounding box center [235, 336] width 14 height 14
type input "9"
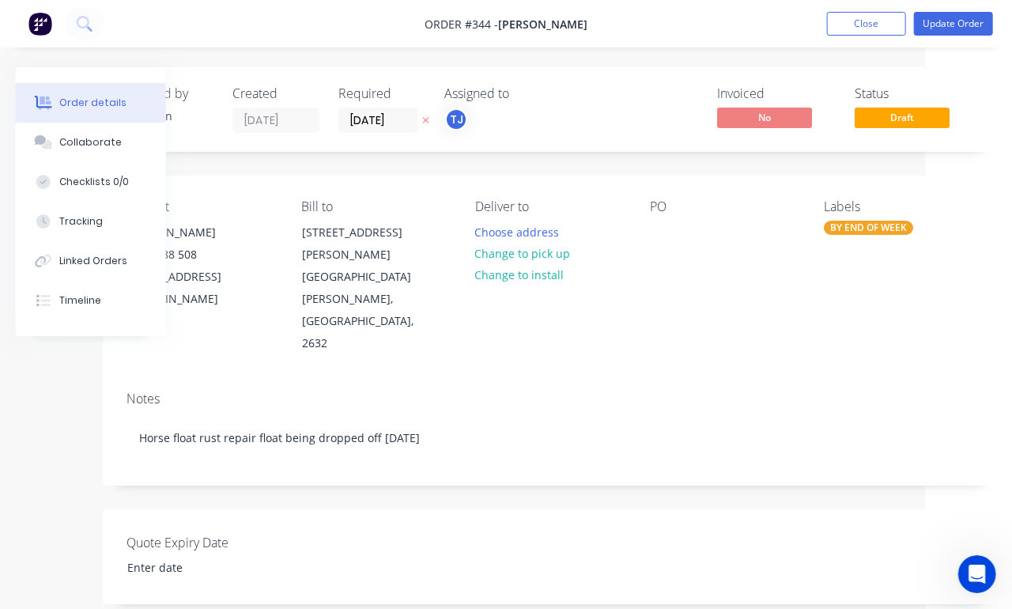
scroll to position [0, 88]
click at [964, 19] on button "Update Order" at bounding box center [953, 24] width 79 height 24
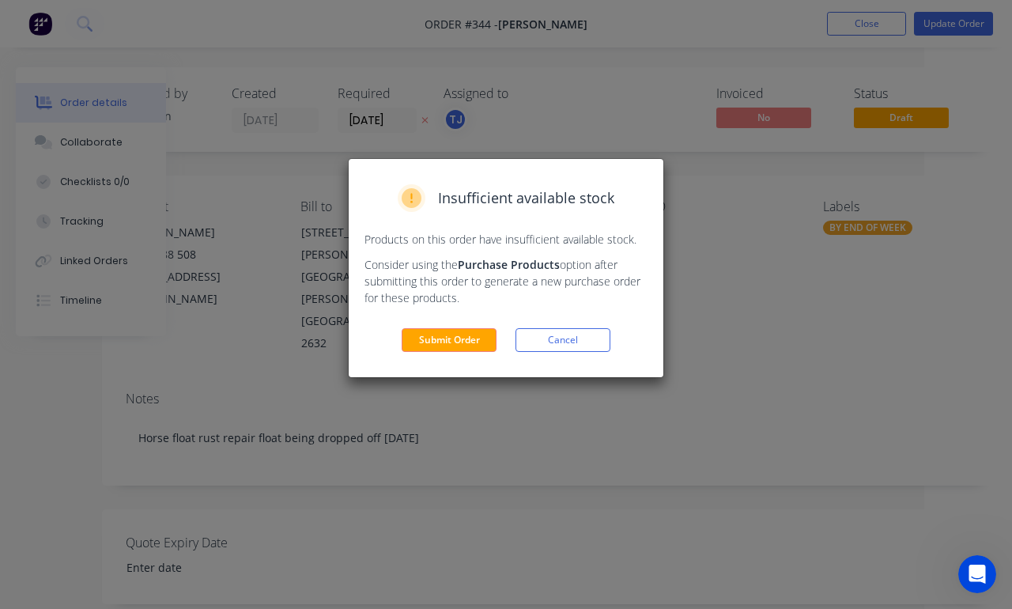
click at [447, 369] on div "Insufficient available stock Products on this order have insufficient available…" at bounding box center [506, 268] width 315 height 218
click at [447, 368] on div "Insufficient available stock Products on this order have insufficient available…" at bounding box center [506, 268] width 315 height 218
click at [460, 344] on button "Submit Order" at bounding box center [449, 340] width 95 height 24
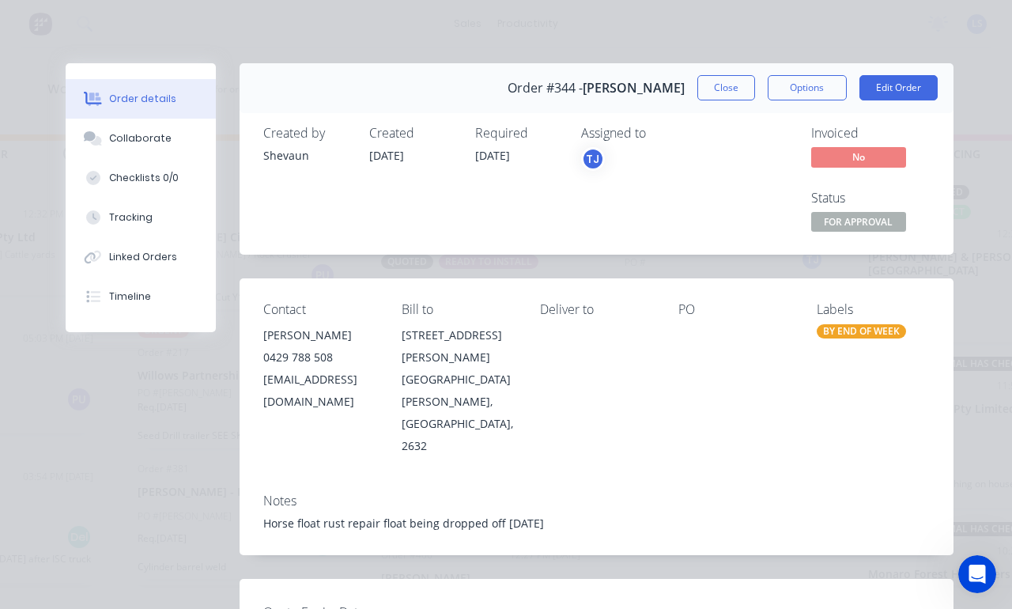
click at [727, 83] on button "Close" at bounding box center [726, 87] width 58 height 25
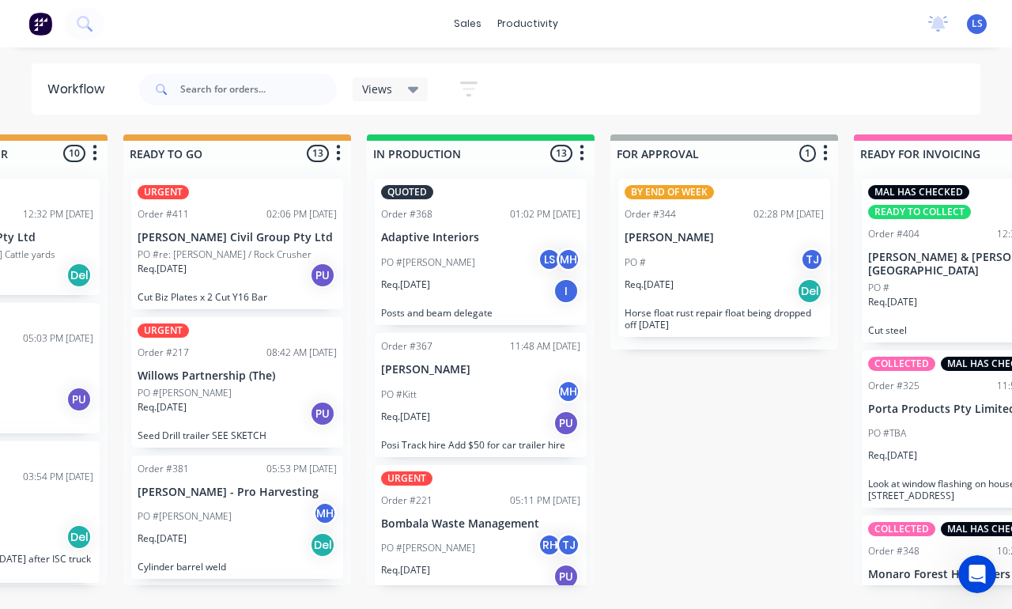
click at [261, 262] on div "Req. [DATE] PU" at bounding box center [237, 275] width 199 height 27
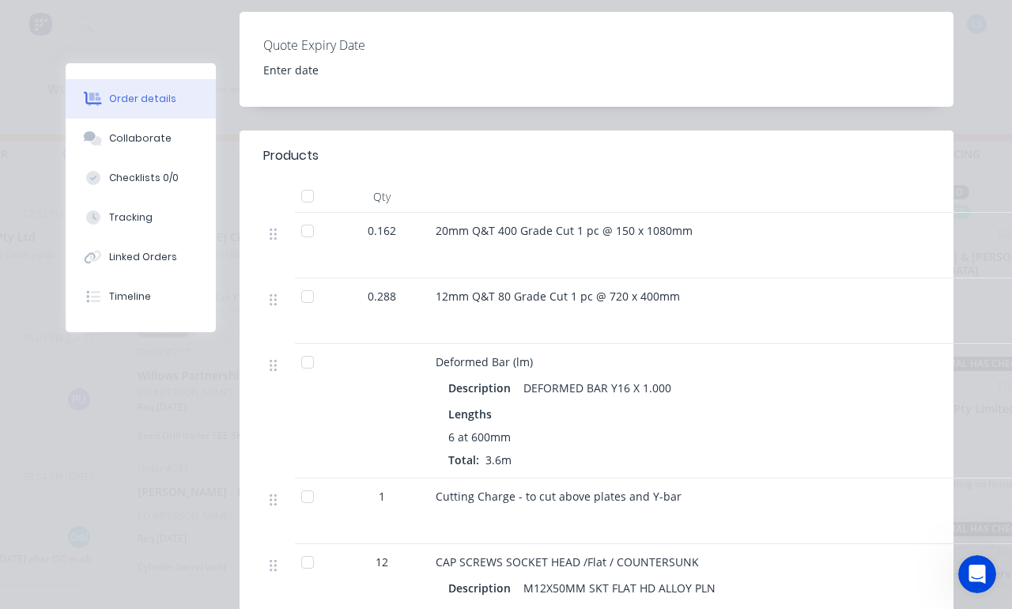
scroll to position [531, 0]
